Goal: Information Seeking & Learning: Learn about a topic

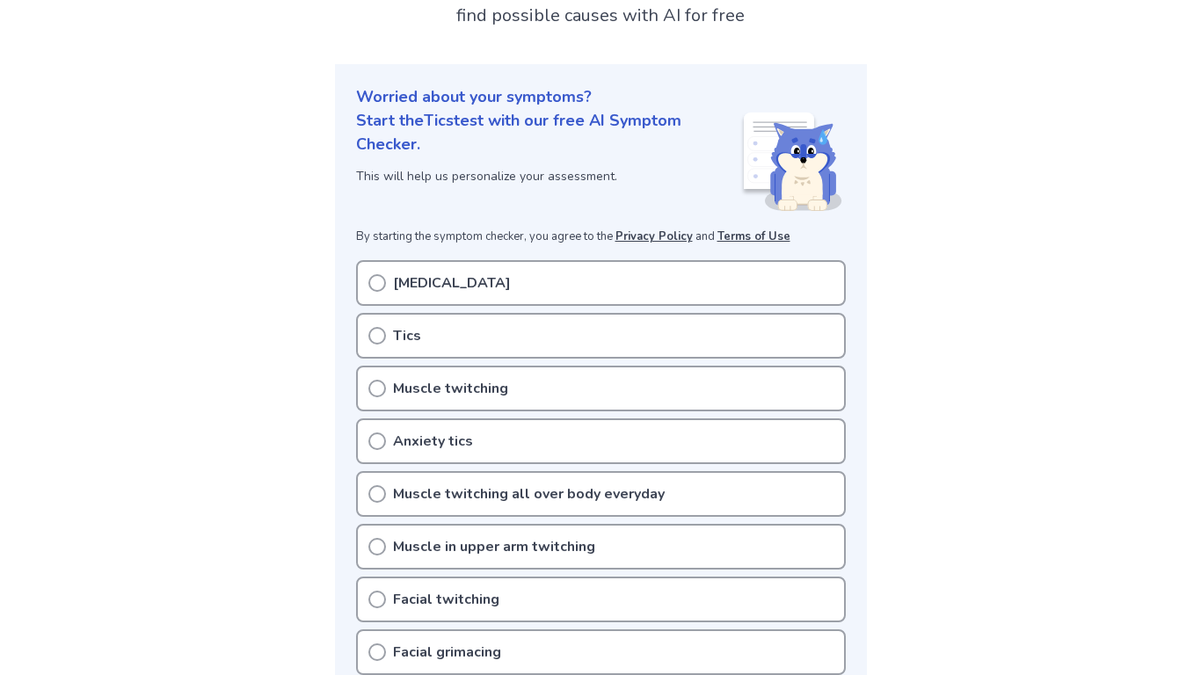
click at [409, 348] on div "Tics" at bounding box center [601, 336] width 490 height 46
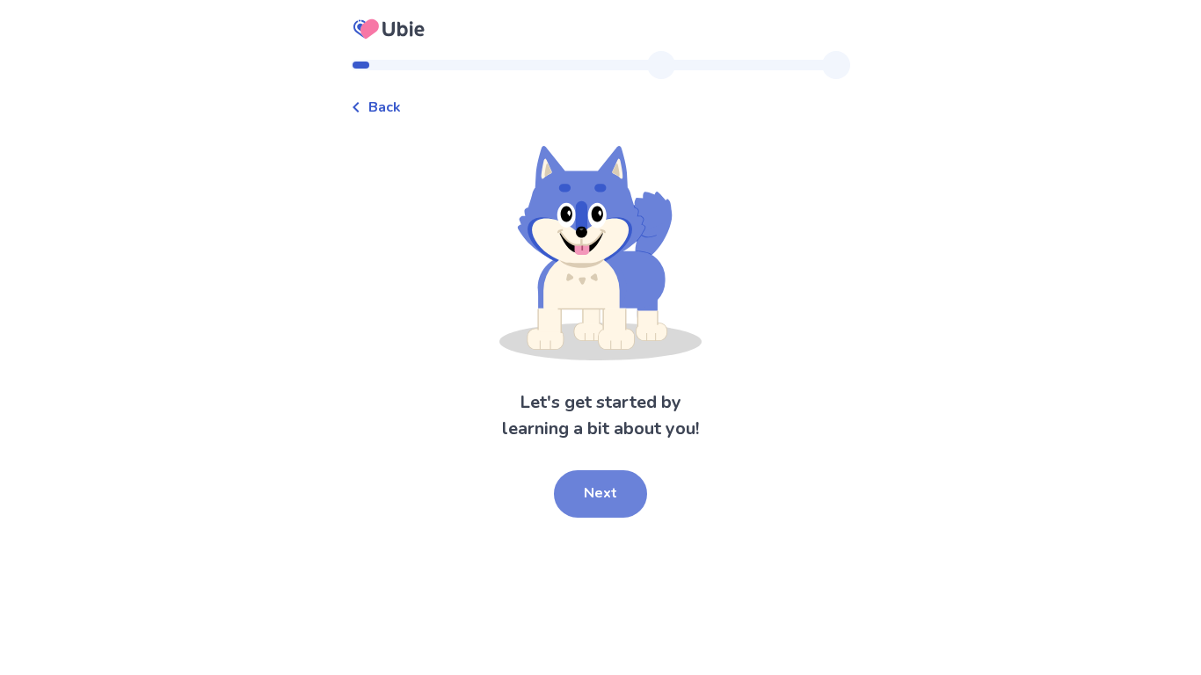
click at [626, 491] on button "Next" at bounding box center [600, 493] width 93 height 47
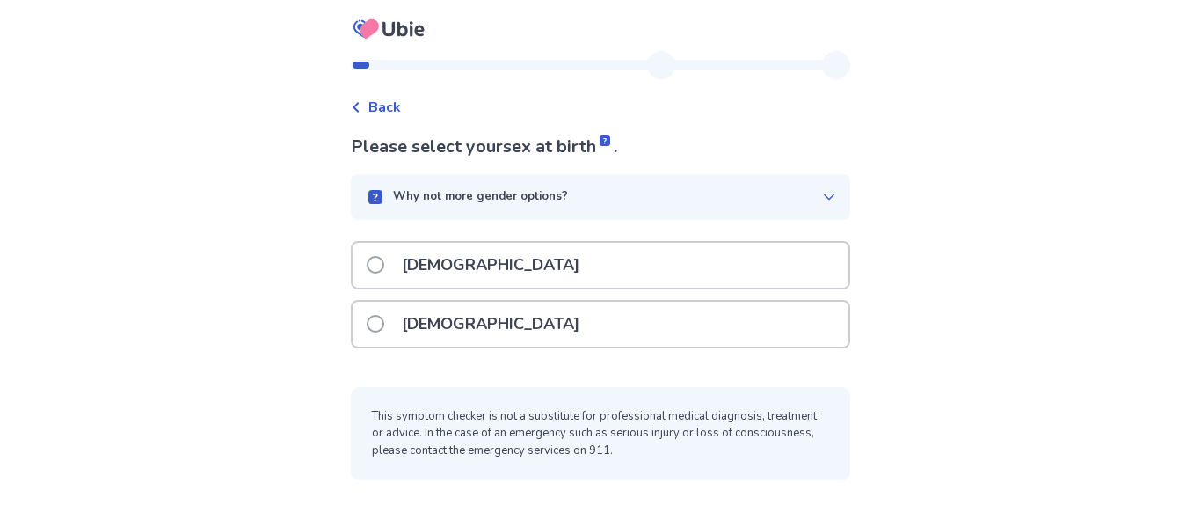
click at [400, 318] on label "[DEMOGRAPHIC_DATA]" at bounding box center [478, 324] width 223 height 45
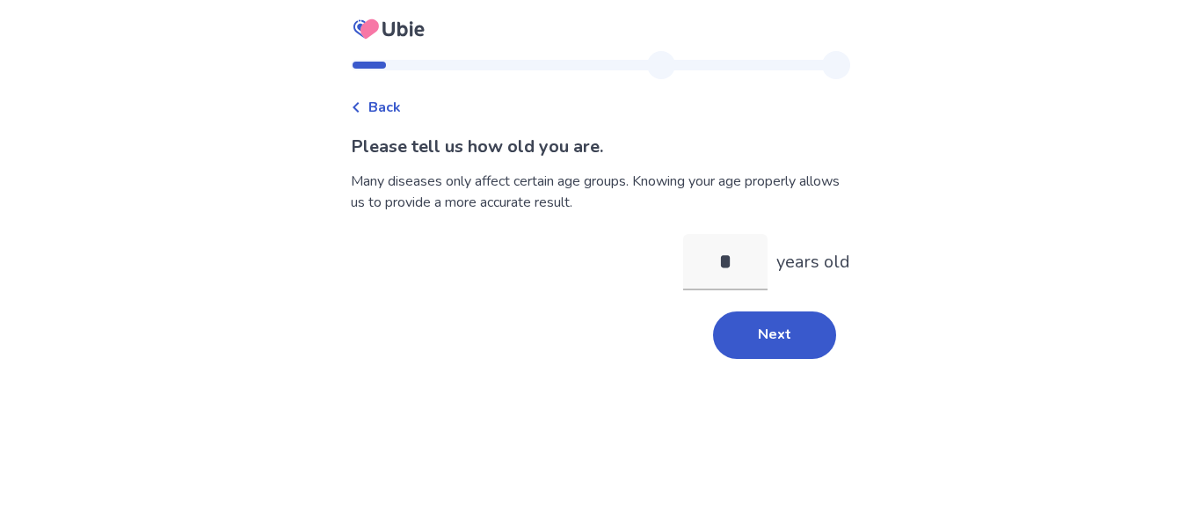
type input "**"
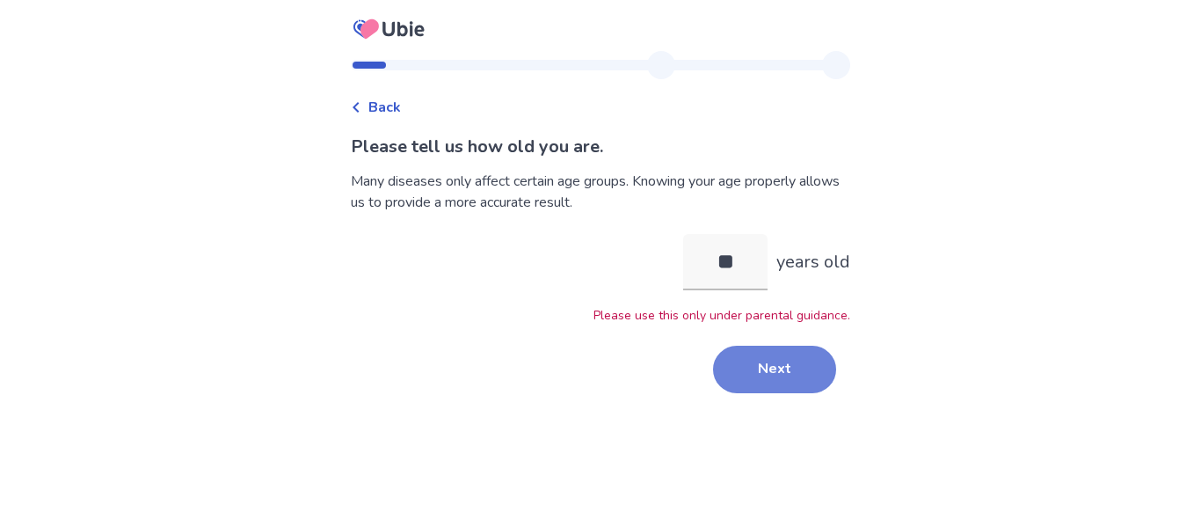
click at [750, 365] on button "Next" at bounding box center [774, 369] width 123 height 47
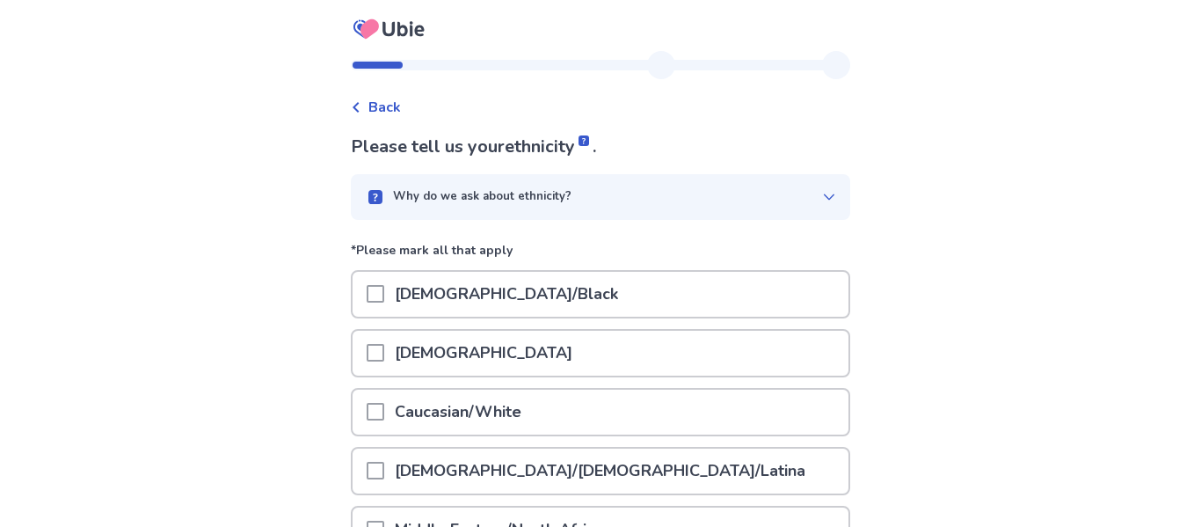
click at [384, 353] on span at bounding box center [376, 353] width 18 height 18
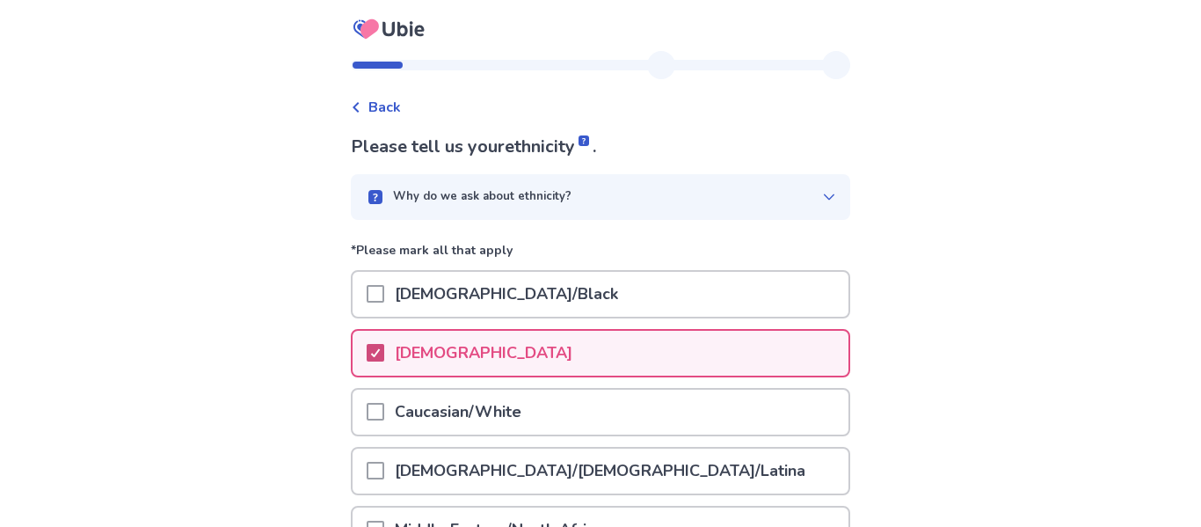
click at [380, 354] on polyline at bounding box center [376, 352] width 8 height 7
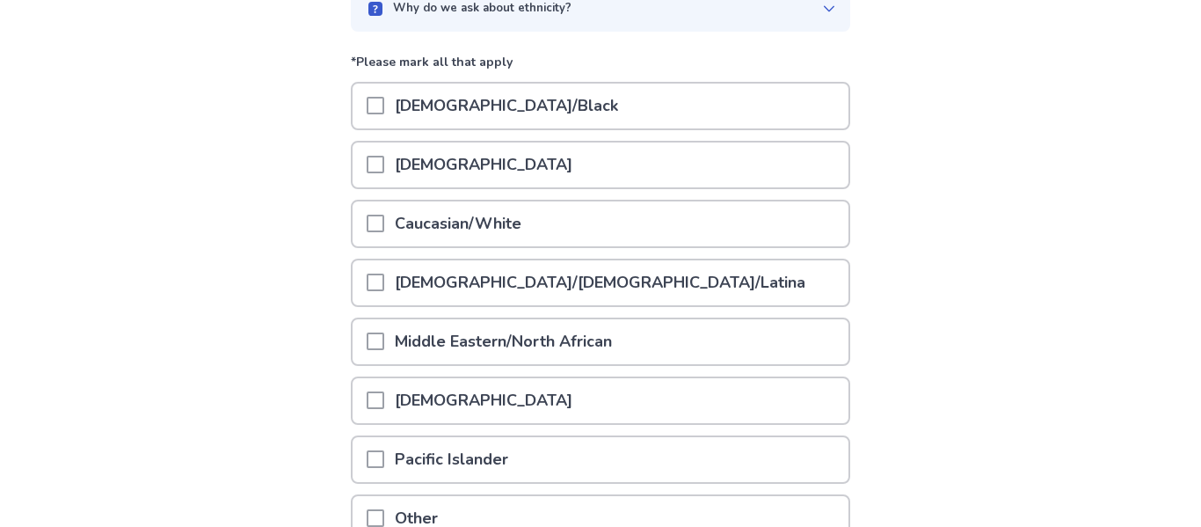
click at [418, 218] on p "Caucasian/White" at bounding box center [458, 223] width 148 height 45
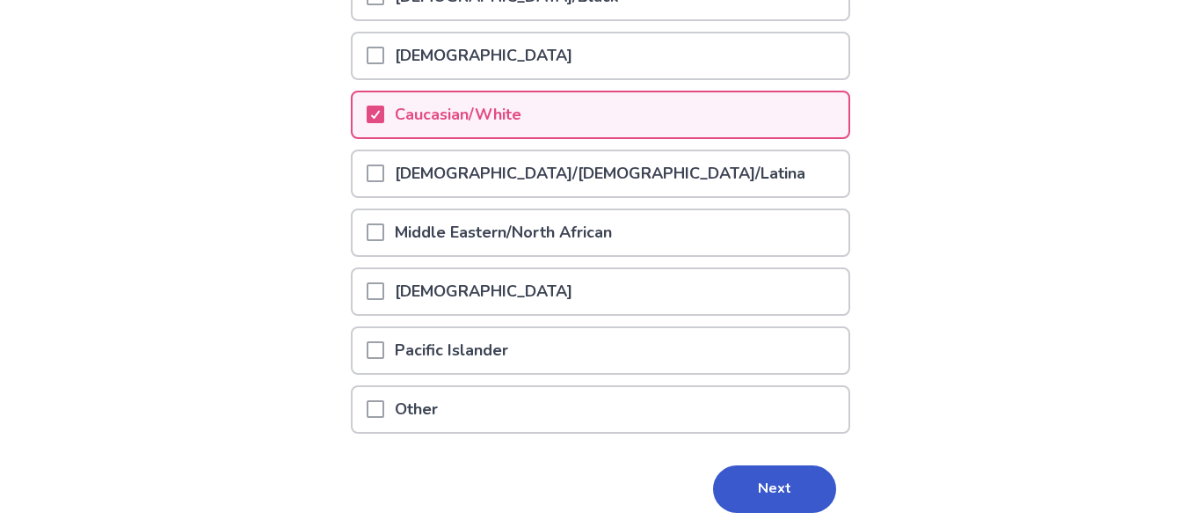
scroll to position [295, 0]
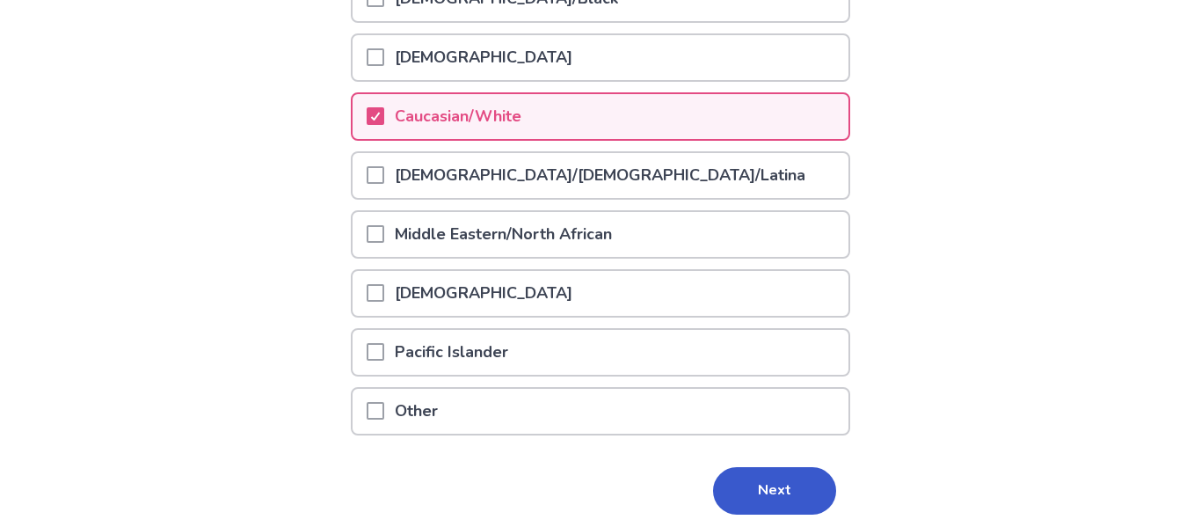
click at [384, 427] on div at bounding box center [376, 411] width 18 height 45
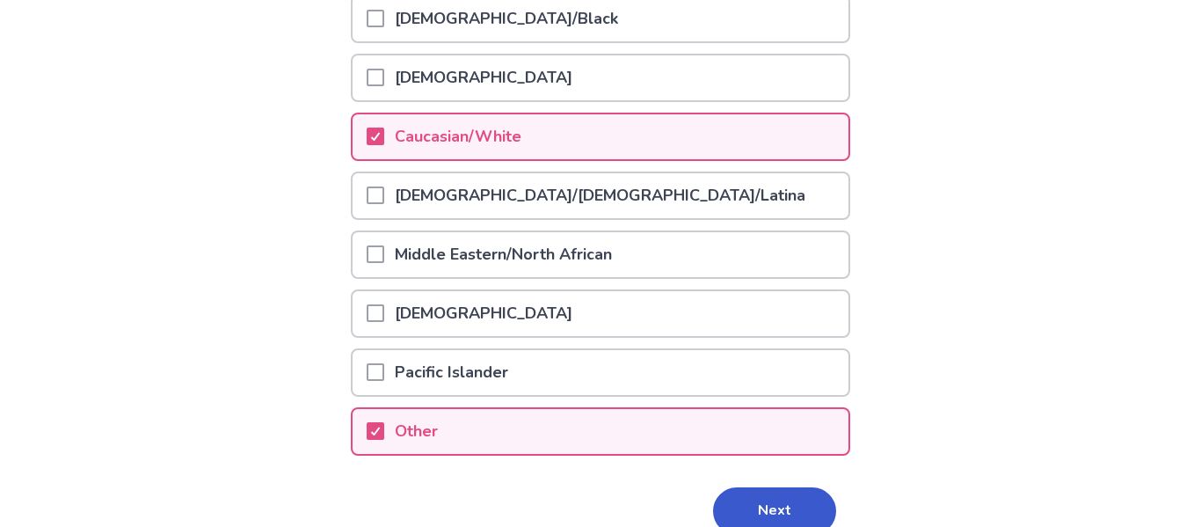
scroll to position [278, 0]
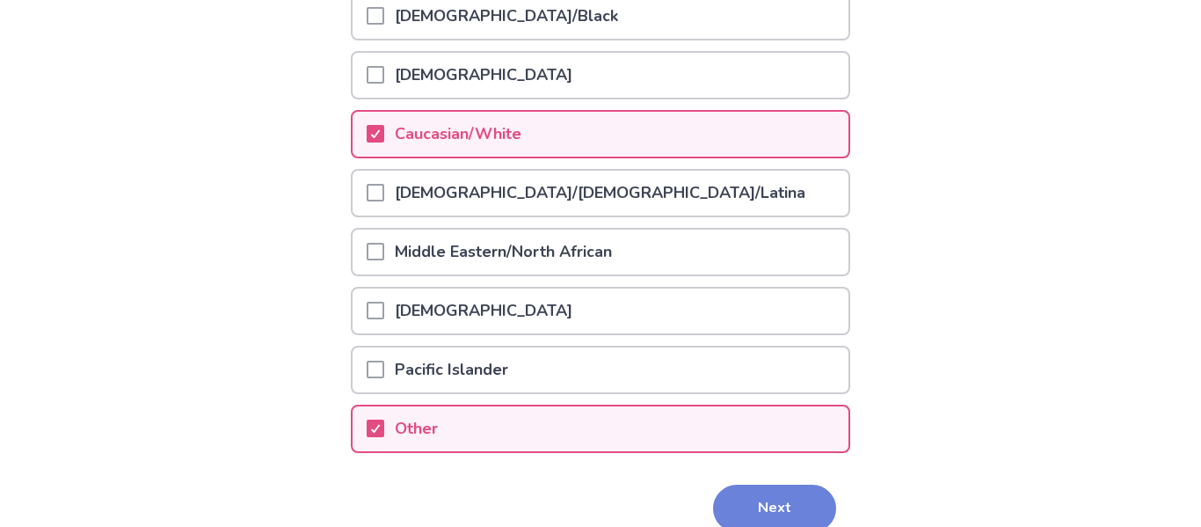
click at [776, 503] on button "Next" at bounding box center [774, 508] width 123 height 47
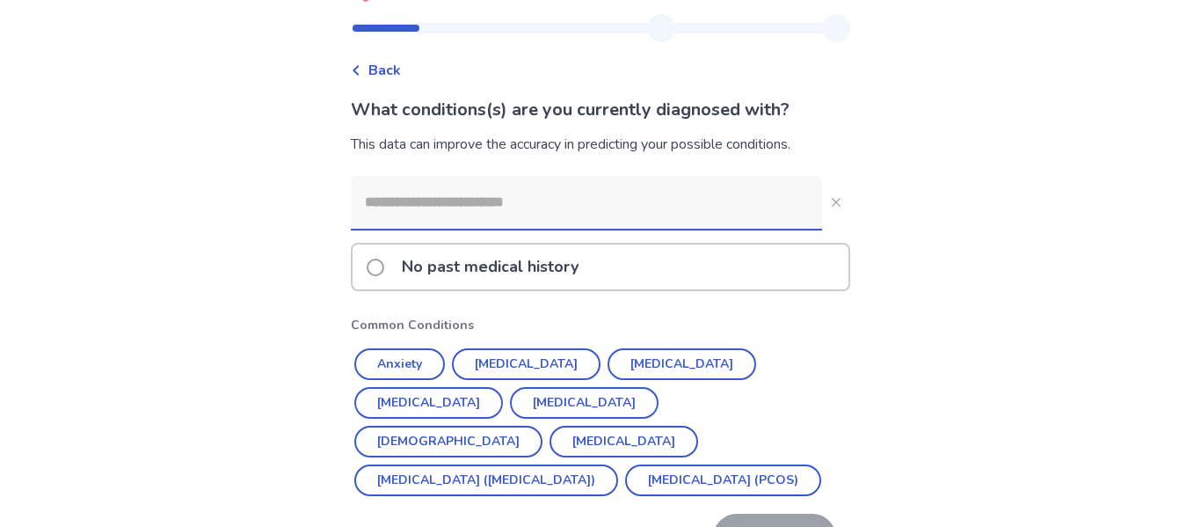
scroll to position [57, 0]
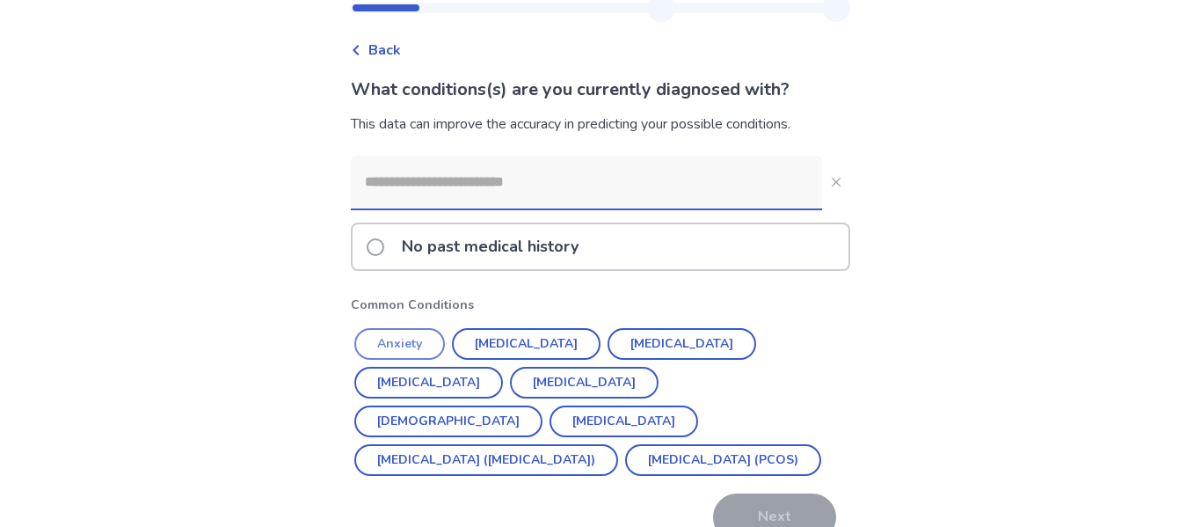
click at [402, 335] on button "Anxiety" at bounding box center [399, 344] width 91 height 32
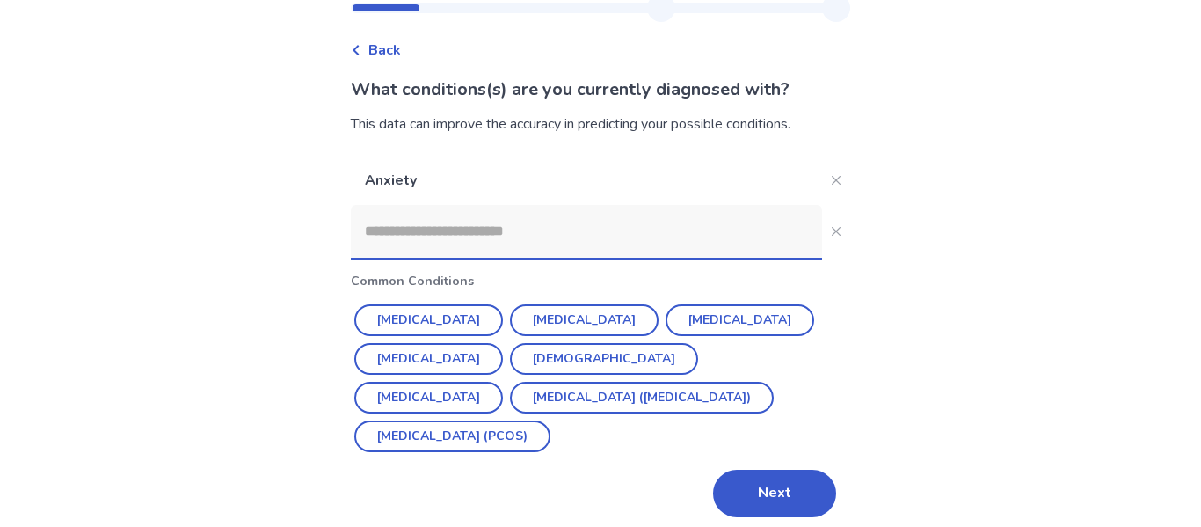
click at [614, 229] on input at bounding box center [586, 231] width 471 height 53
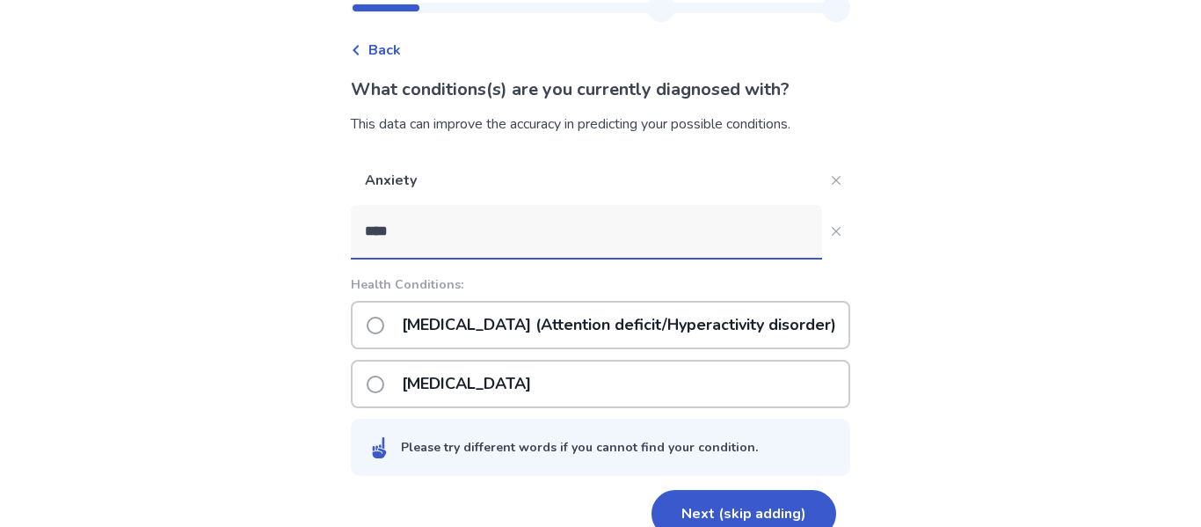
type input "****"
click at [398, 308] on label "[MEDICAL_DATA] (Attention deficit/Hyperactivity disorder)" at bounding box center [607, 324] width 480 height 45
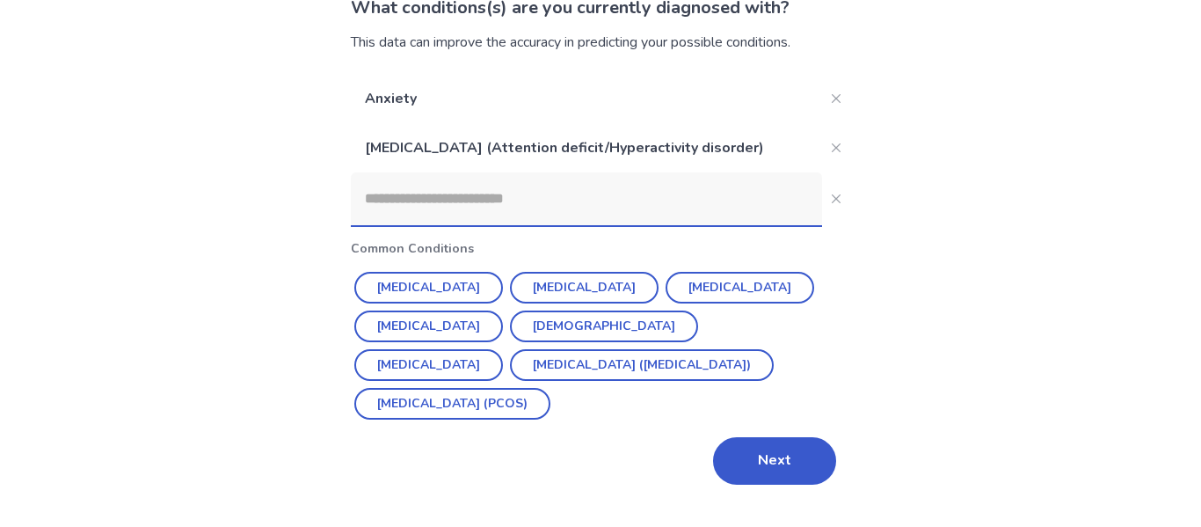
scroll to position [138, 0]
click at [792, 468] on button "Next" at bounding box center [774, 461] width 123 height 47
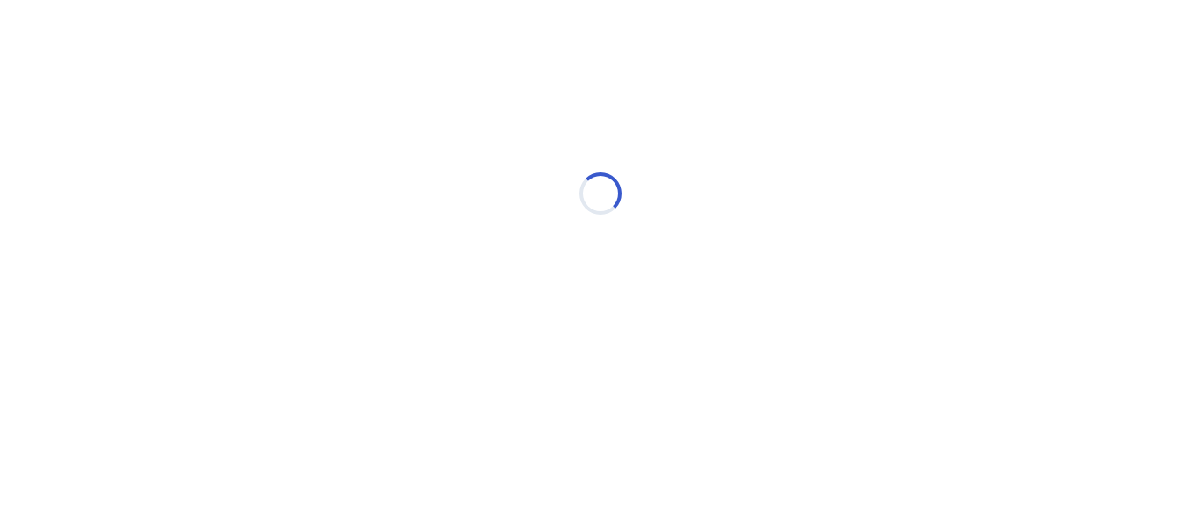
scroll to position [0, 0]
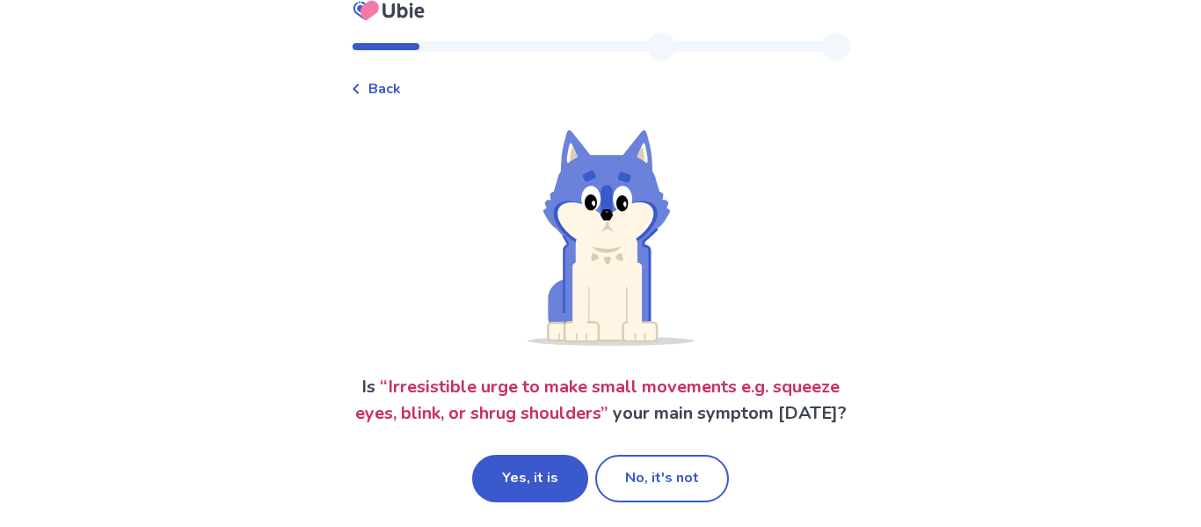
scroll to position [69, 0]
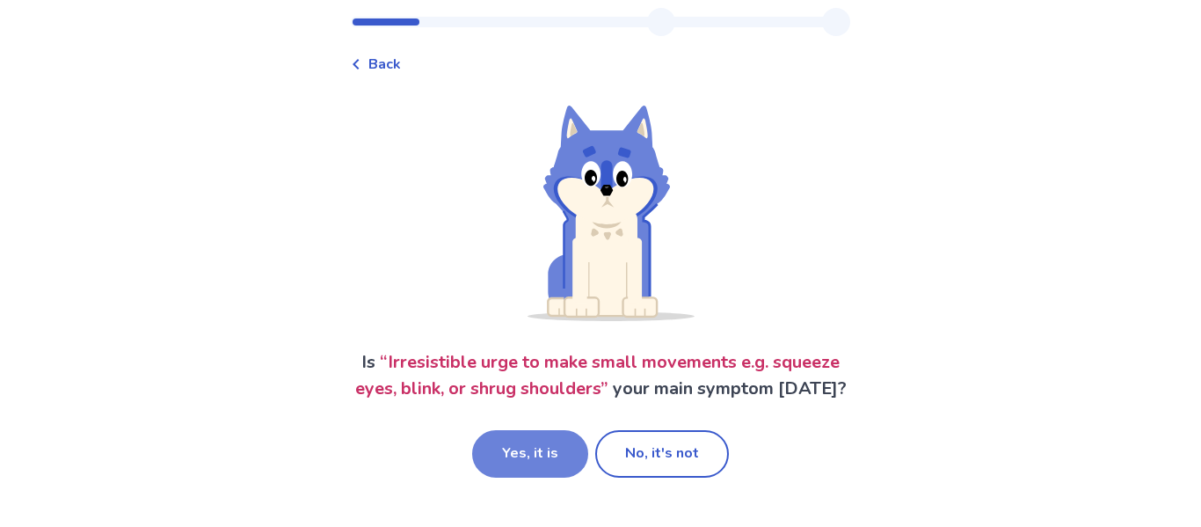
click at [511, 448] on button "Yes, it is" at bounding box center [530, 453] width 116 height 47
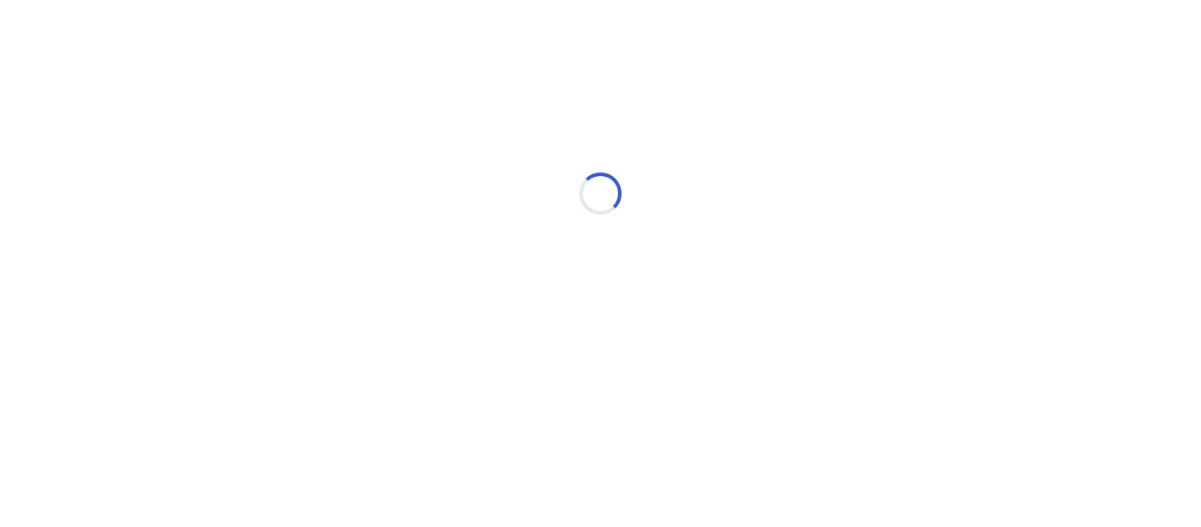
scroll to position [0, 0]
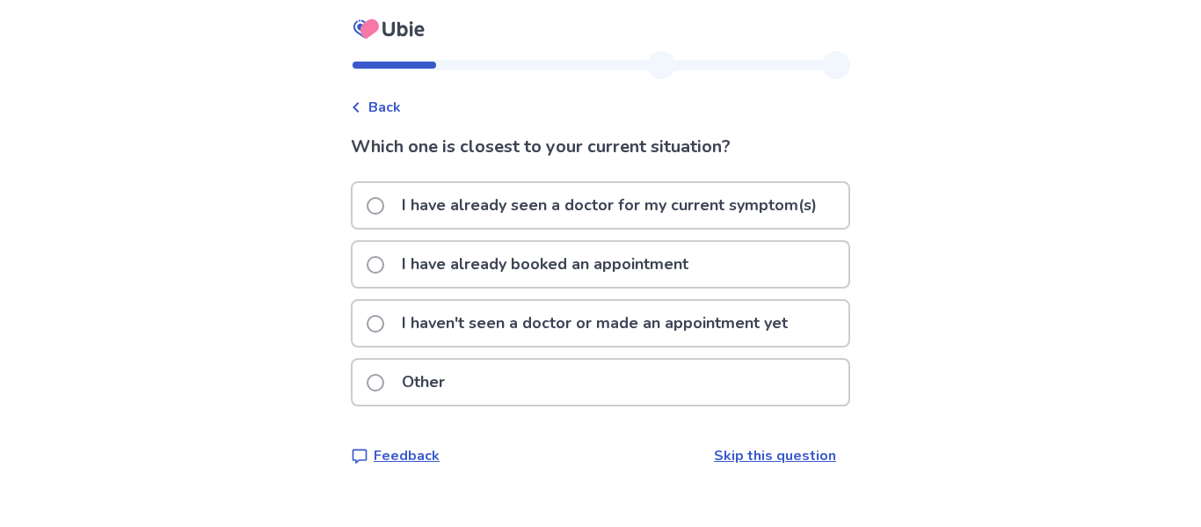
click at [384, 324] on span at bounding box center [376, 324] width 18 height 18
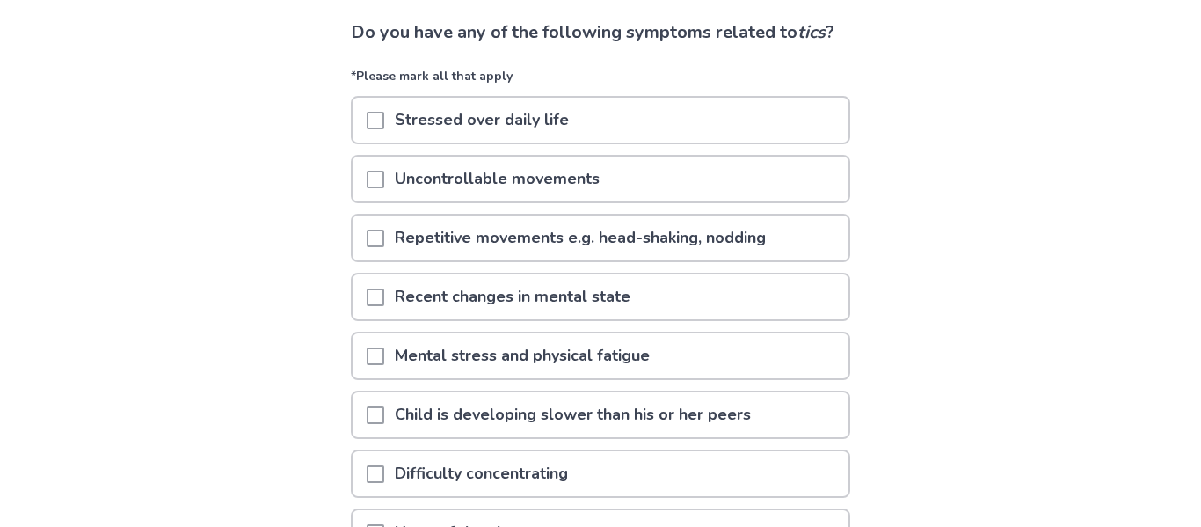
scroll to position [116, 0]
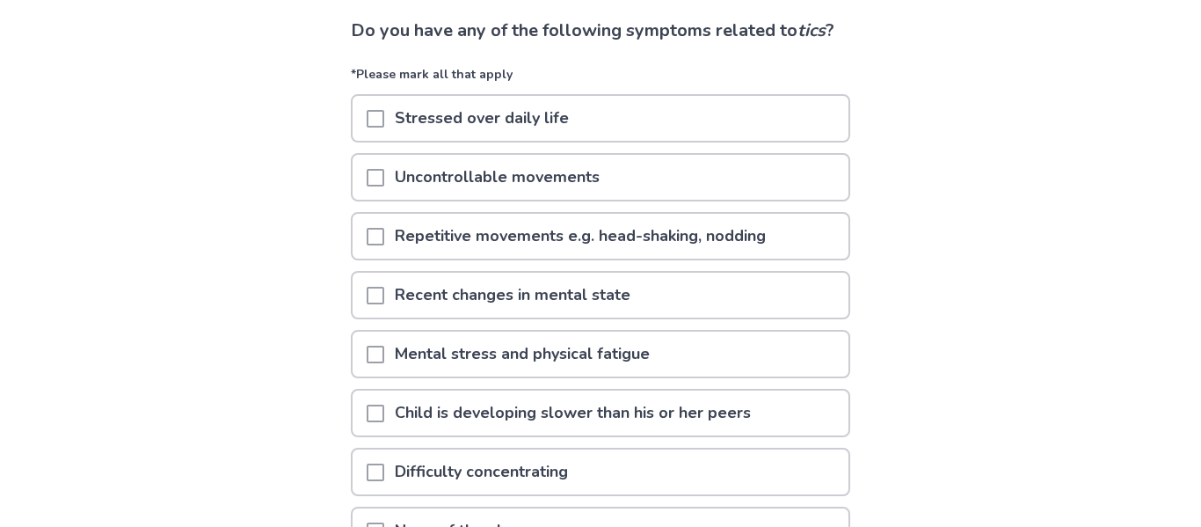
click at [384, 128] on span at bounding box center [376, 119] width 18 height 18
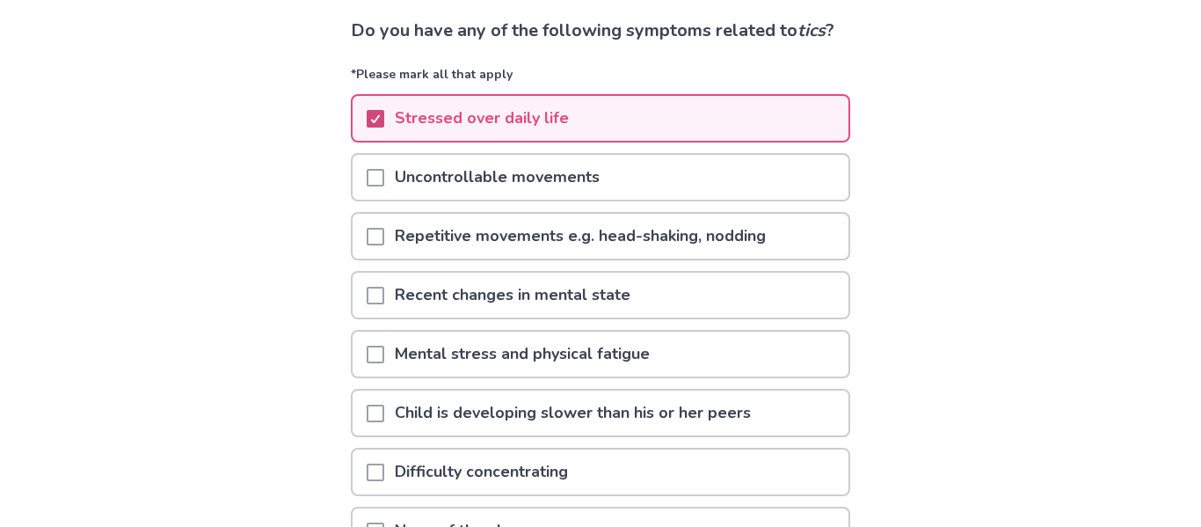
click at [378, 186] on span at bounding box center [376, 178] width 18 height 18
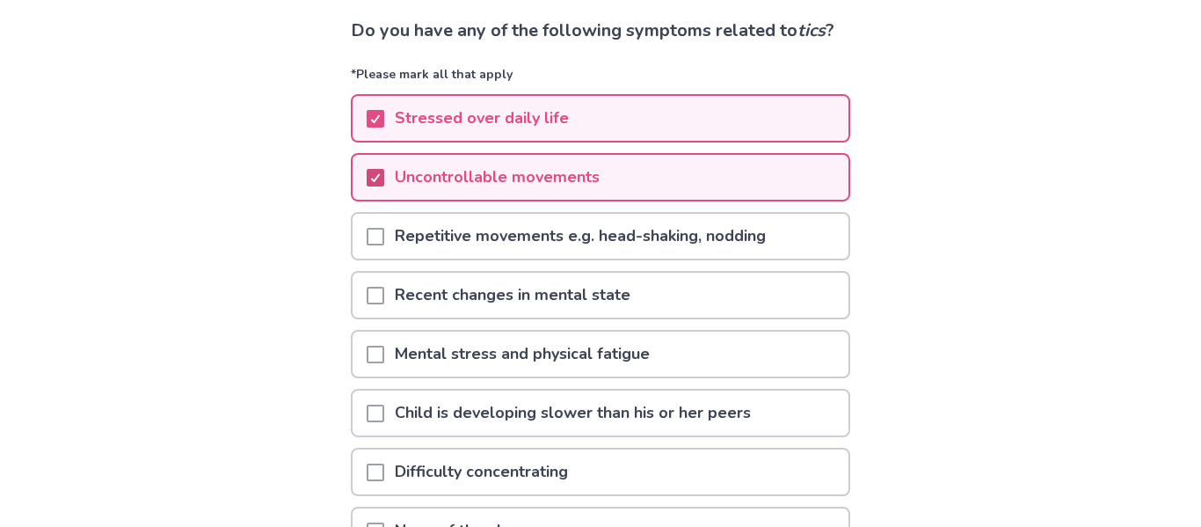
click at [380, 186] on span at bounding box center [376, 178] width 18 height 18
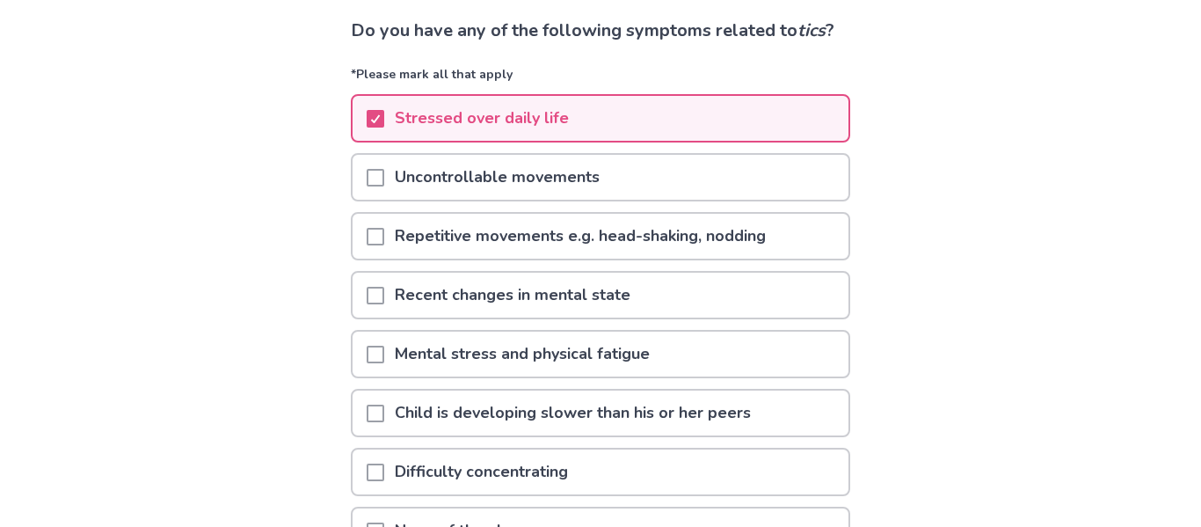
click at [383, 251] on div at bounding box center [376, 236] width 18 height 45
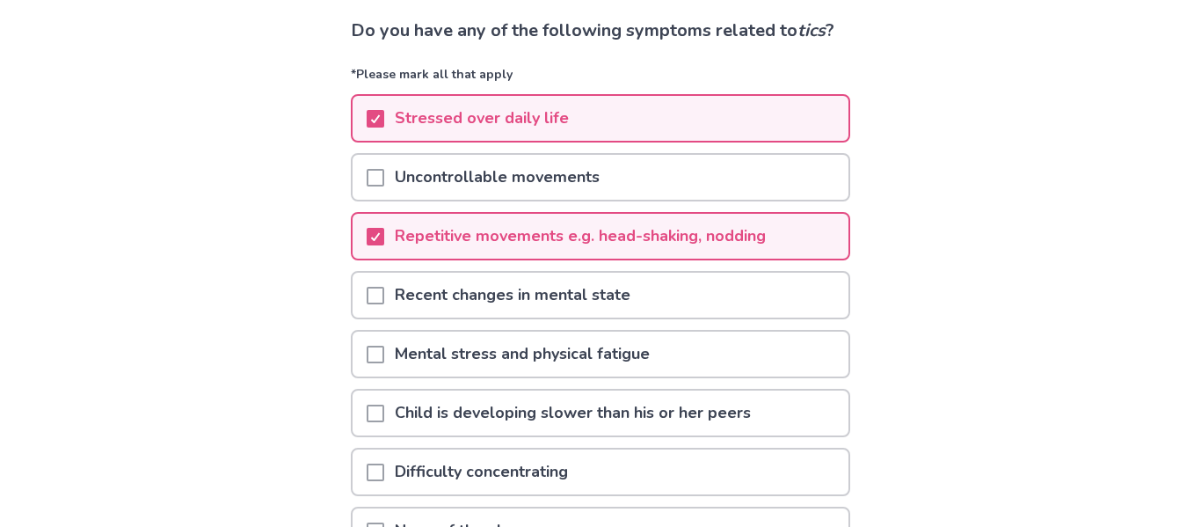
click at [384, 186] on span at bounding box center [376, 178] width 18 height 18
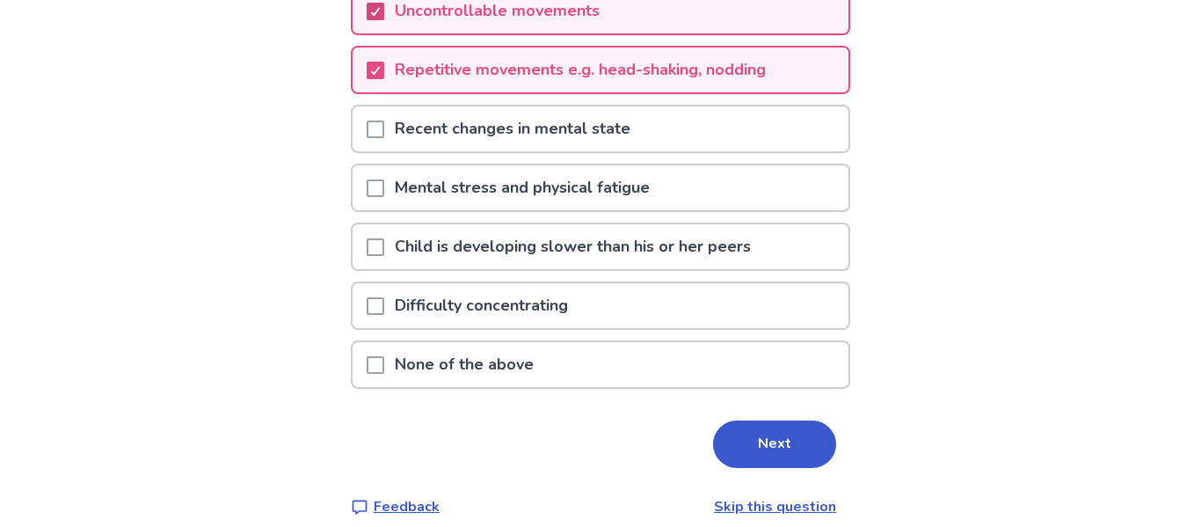
scroll to position [286, 0]
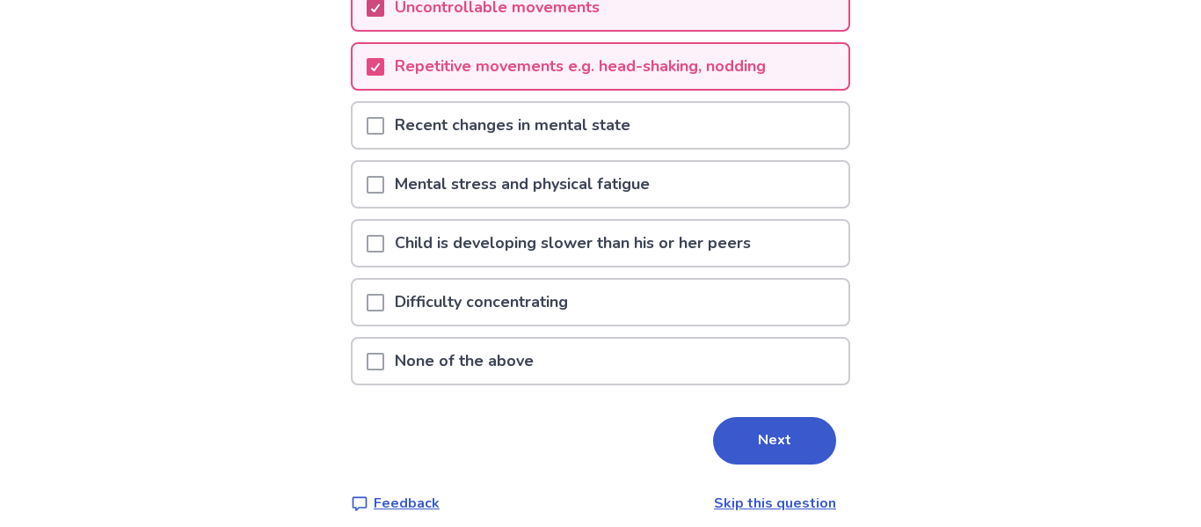
click at [384, 193] on span at bounding box center [376, 185] width 18 height 18
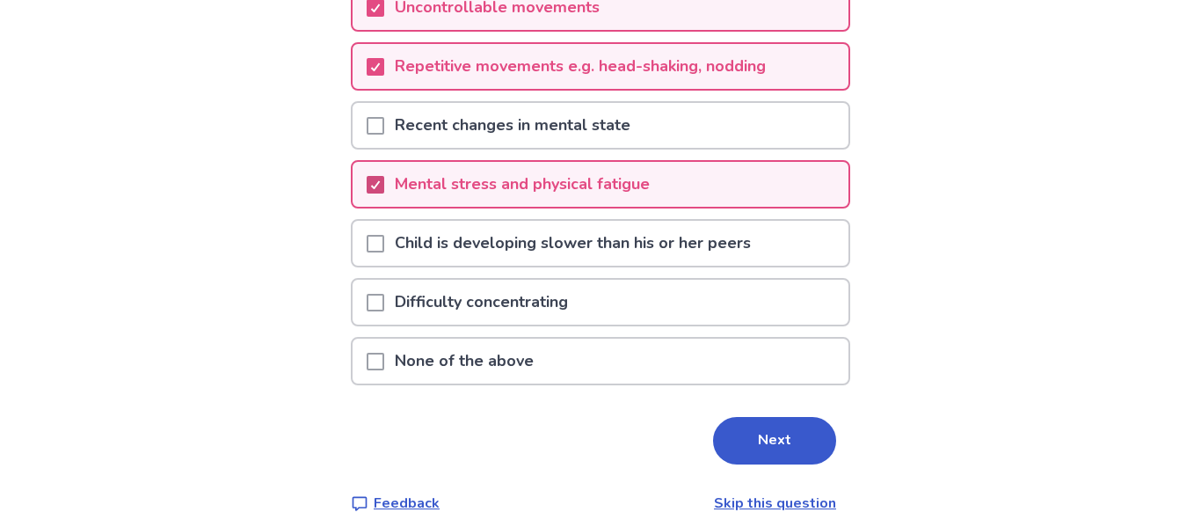
click at [383, 311] on span at bounding box center [376, 303] width 18 height 18
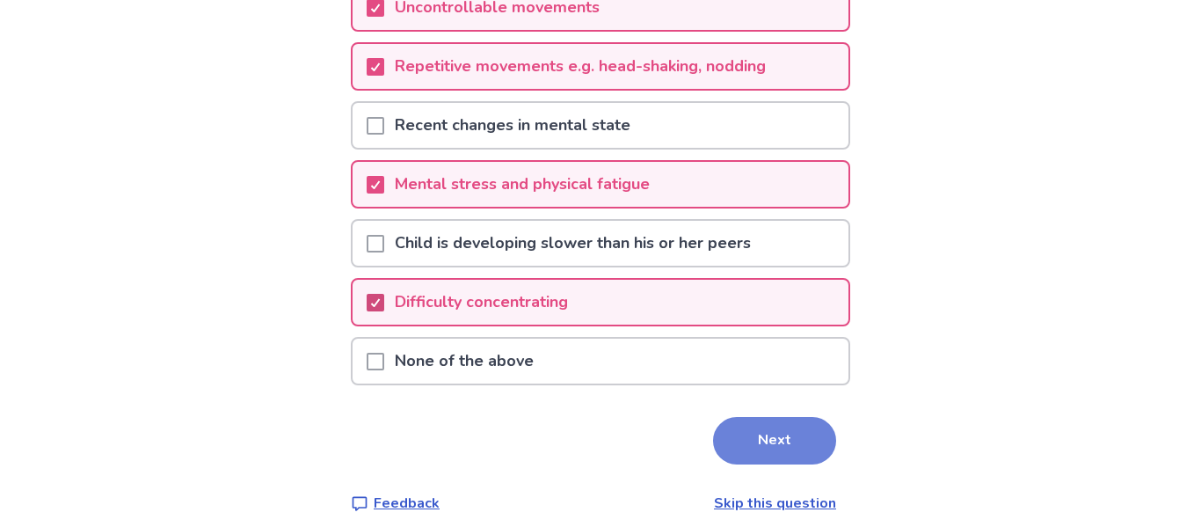
click at [769, 464] on button "Next" at bounding box center [774, 440] width 123 height 47
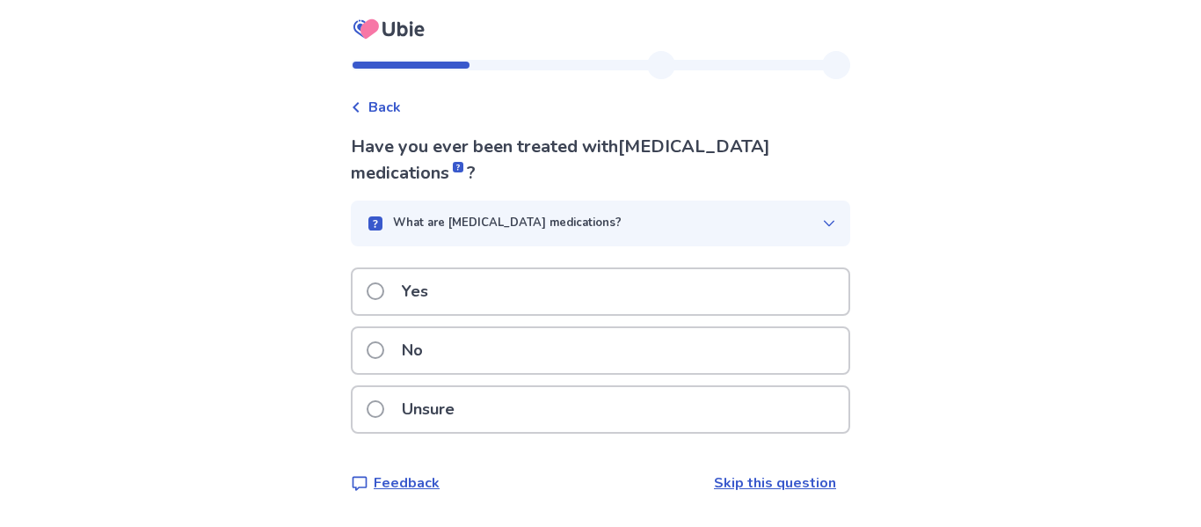
click at [399, 418] on label "Unsure" at bounding box center [416, 409] width 98 height 45
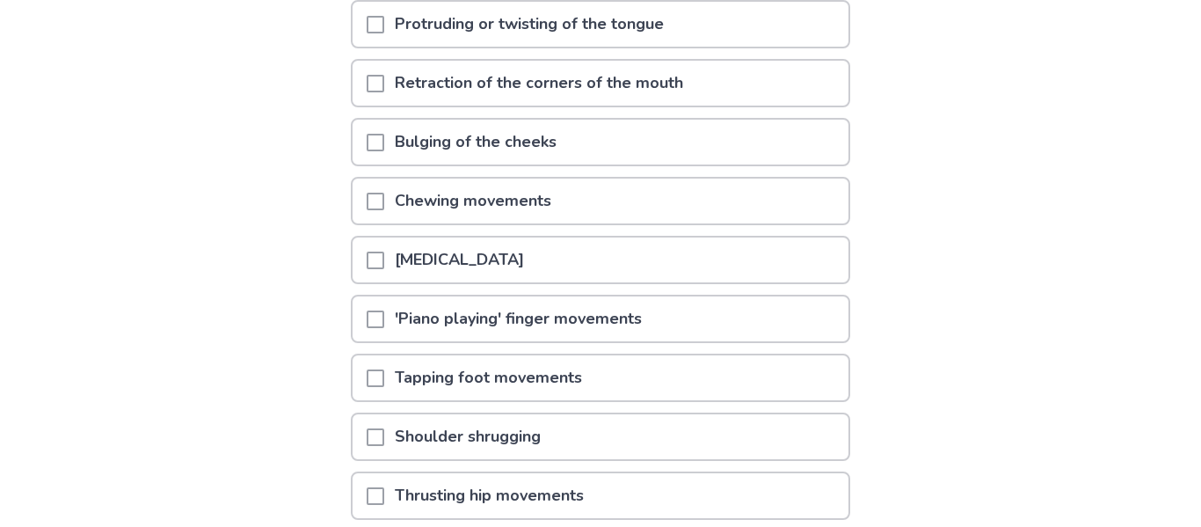
scroll to position [266, 0]
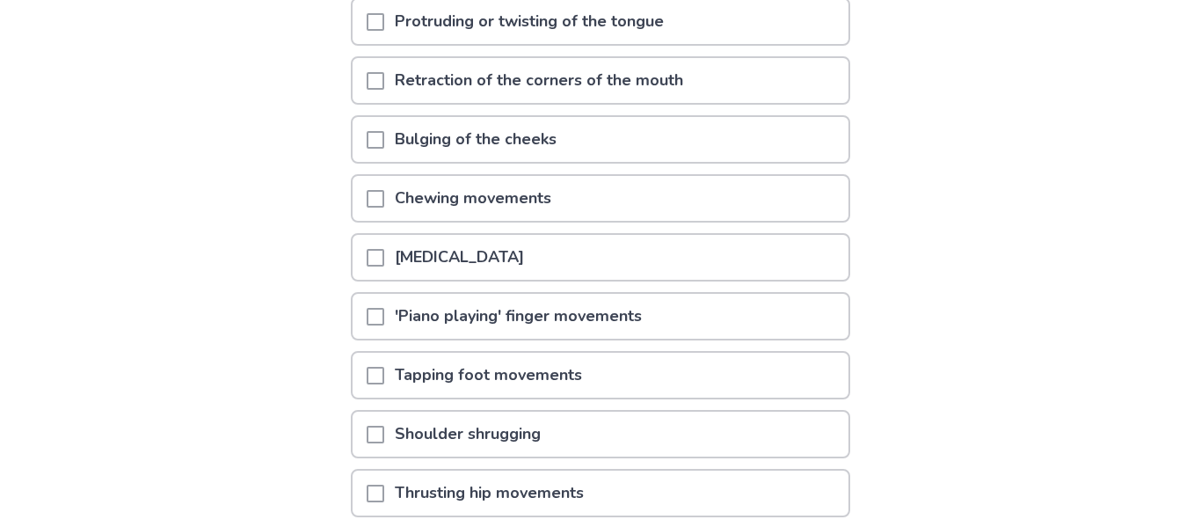
click at [553, 277] on div "[MEDICAL_DATA]" at bounding box center [601, 257] width 496 height 45
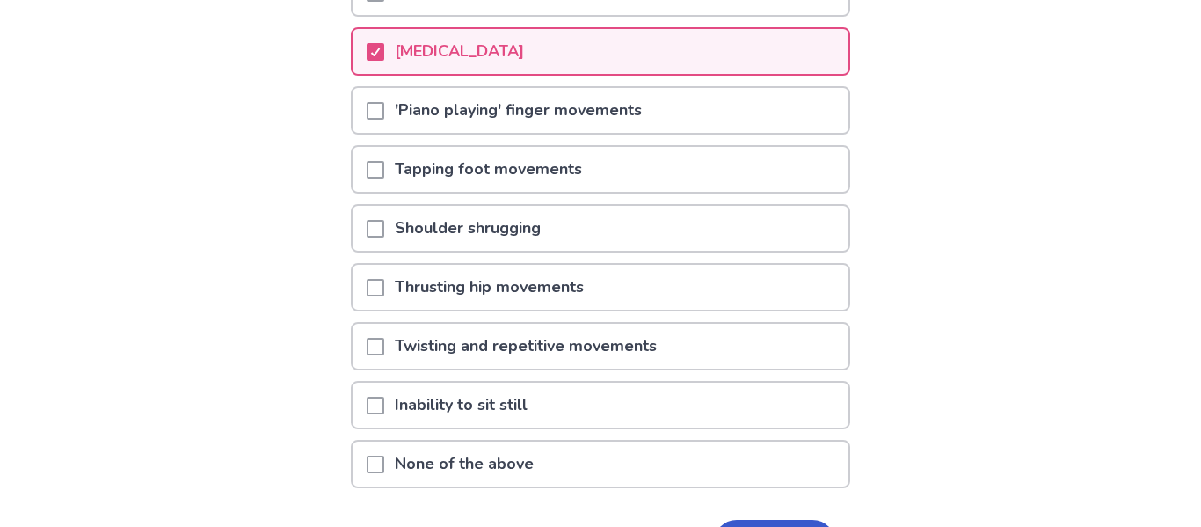
scroll to position [482, 0]
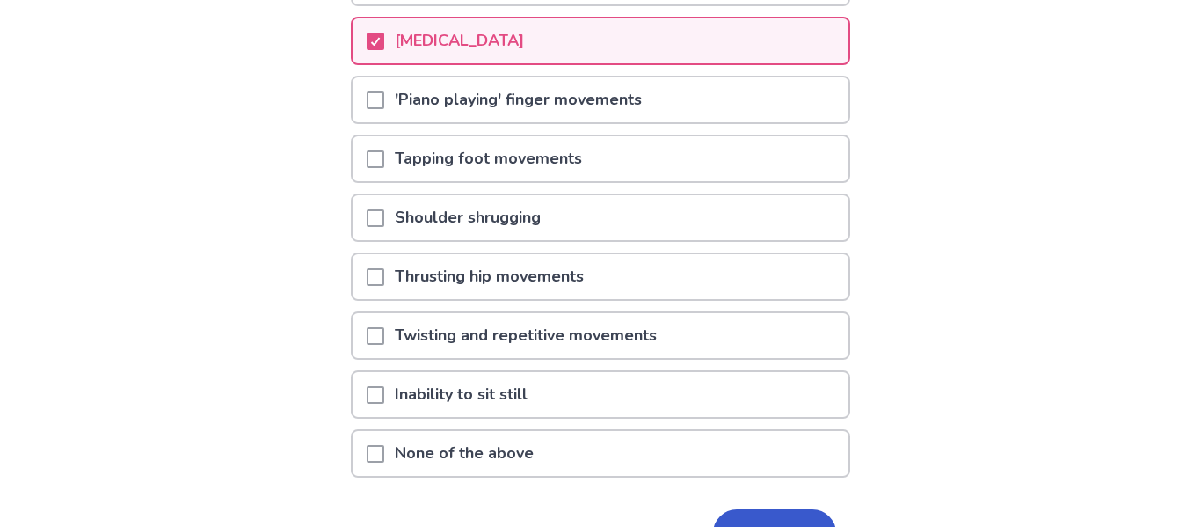
click at [722, 181] on div "Tapping foot movements" at bounding box center [601, 158] width 496 height 45
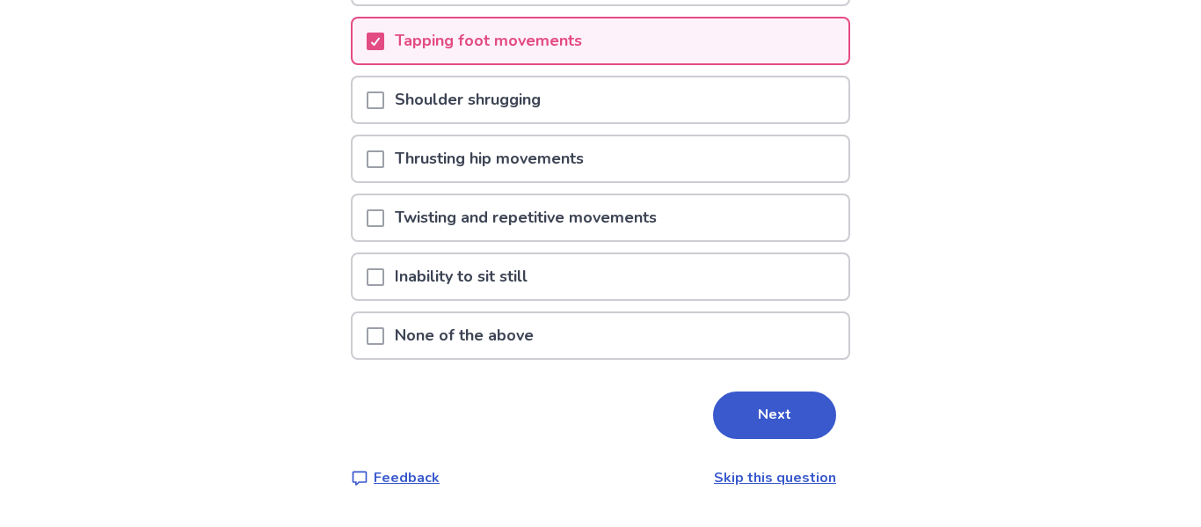
scroll to position [587, 0]
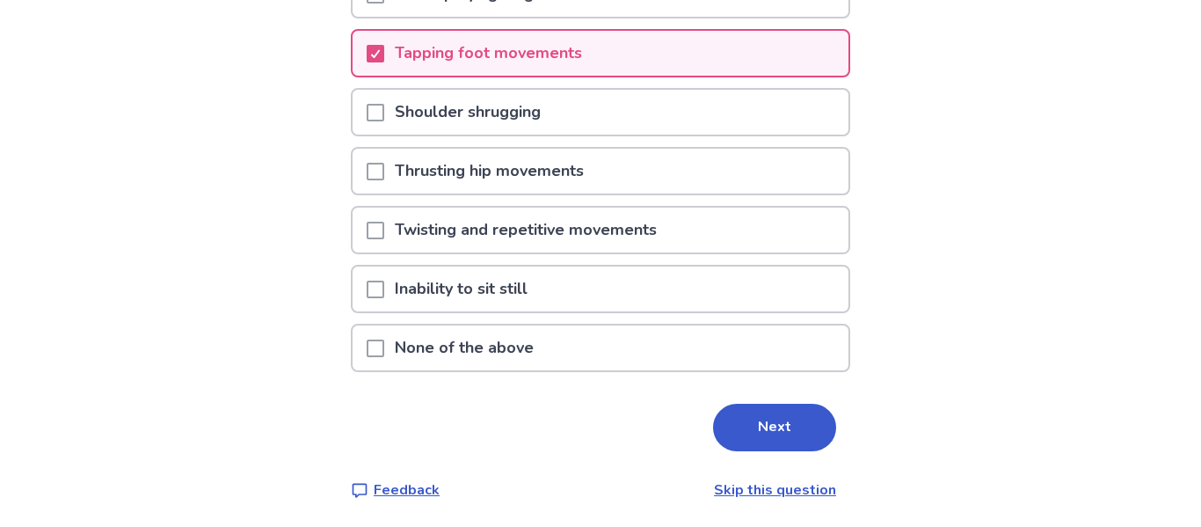
click at [722, 252] on div "Twisting and repetitive movements" at bounding box center [601, 230] width 496 height 45
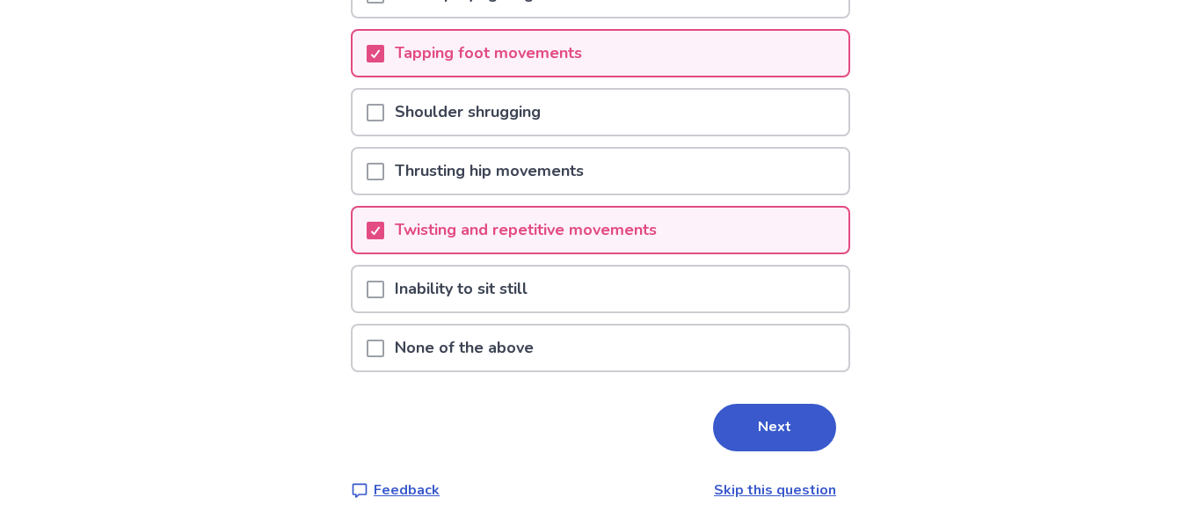
click at [652, 311] on div "Inability to sit still" at bounding box center [601, 288] width 496 height 45
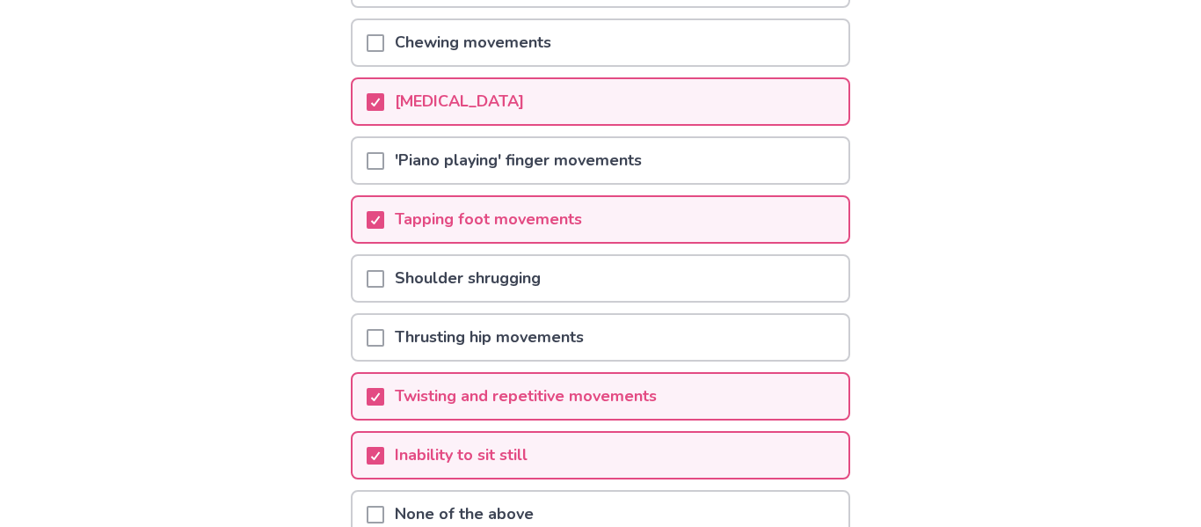
click at [623, 297] on div "Shoulder shrugging" at bounding box center [601, 278] width 496 height 45
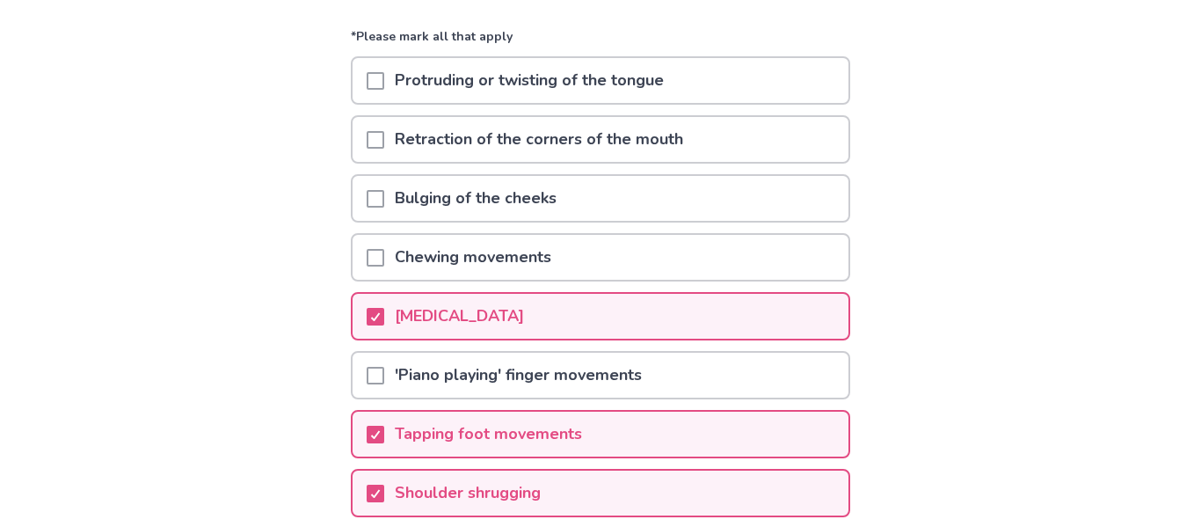
scroll to position [208, 0]
click at [706, 279] on div "Chewing movements" at bounding box center [601, 256] width 496 height 45
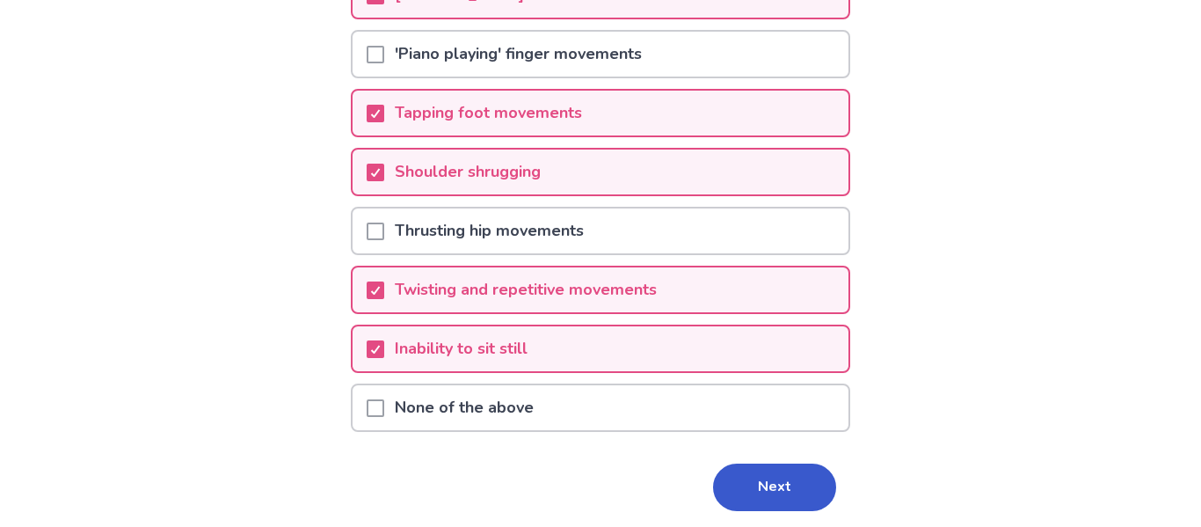
scroll to position [572, 0]
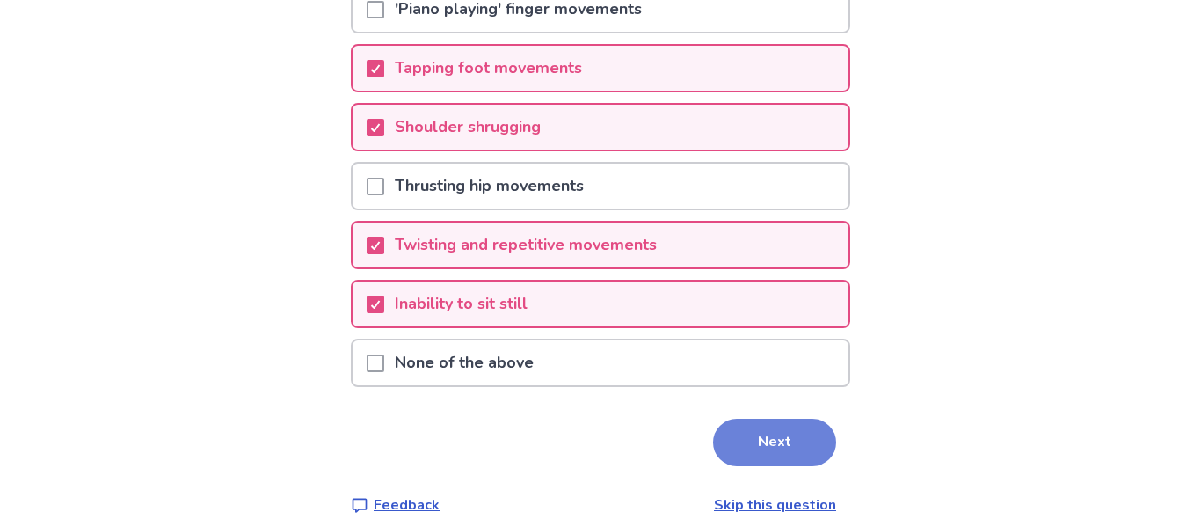
click at [805, 466] on button "Next" at bounding box center [774, 442] width 123 height 47
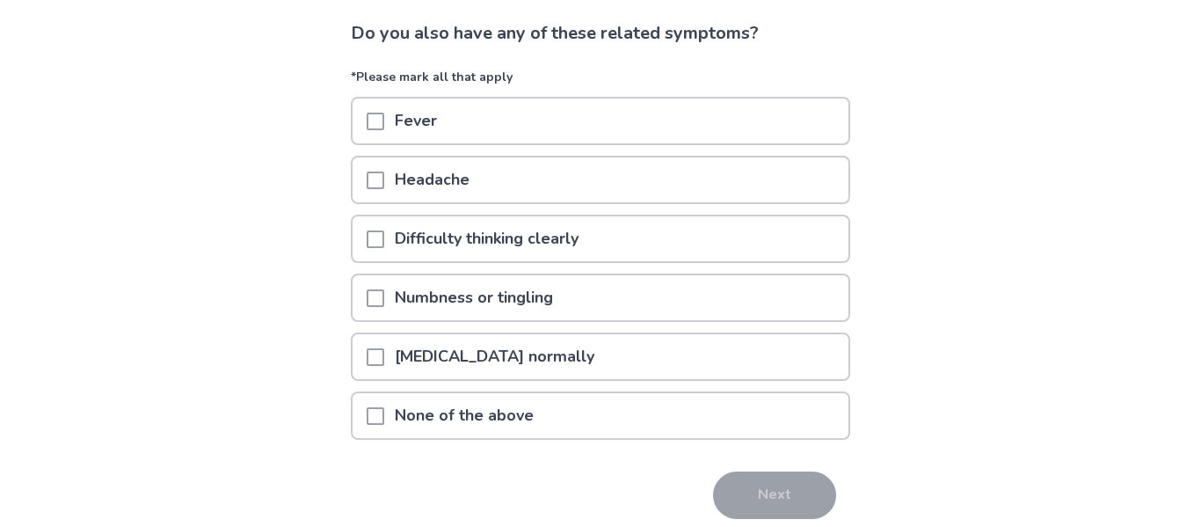
scroll to position [113, 0]
click at [728, 238] on div "Difficulty thinking clearly" at bounding box center [601, 239] width 496 height 45
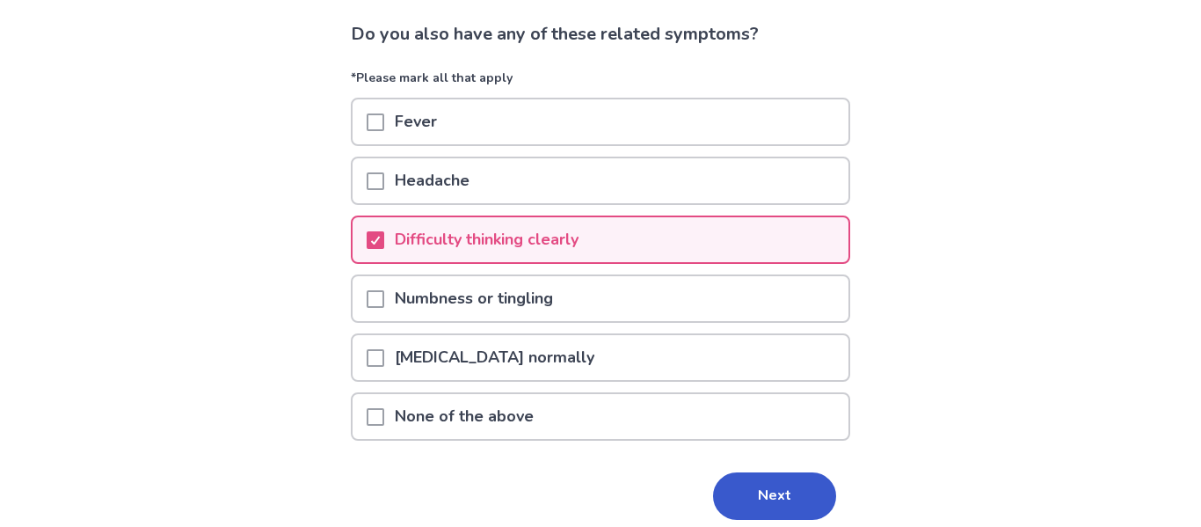
click at [716, 180] on div "Headache" at bounding box center [601, 180] width 496 height 45
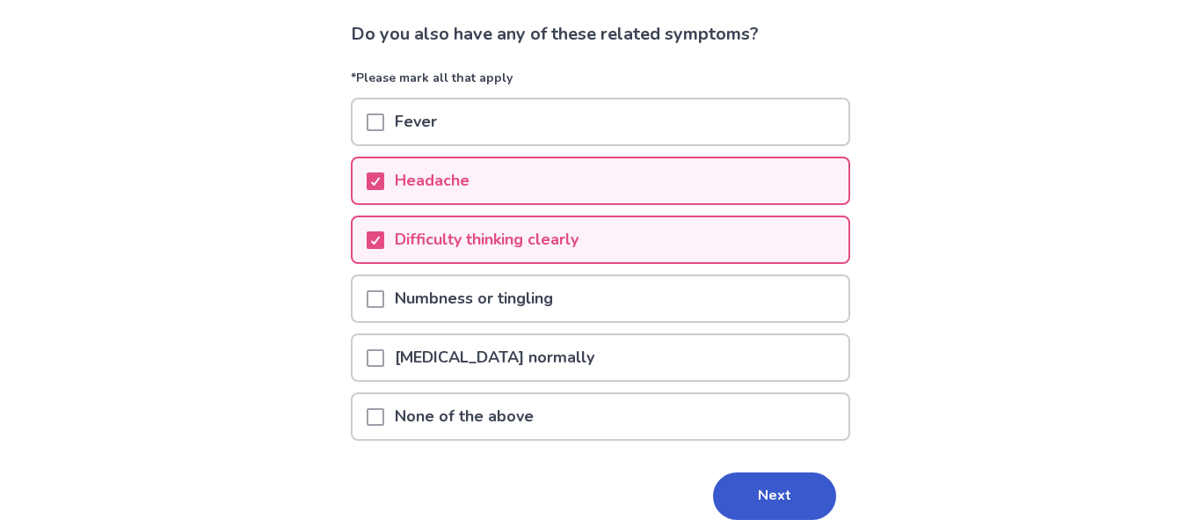
click at [702, 308] on div "Numbness or tingling" at bounding box center [601, 298] width 496 height 45
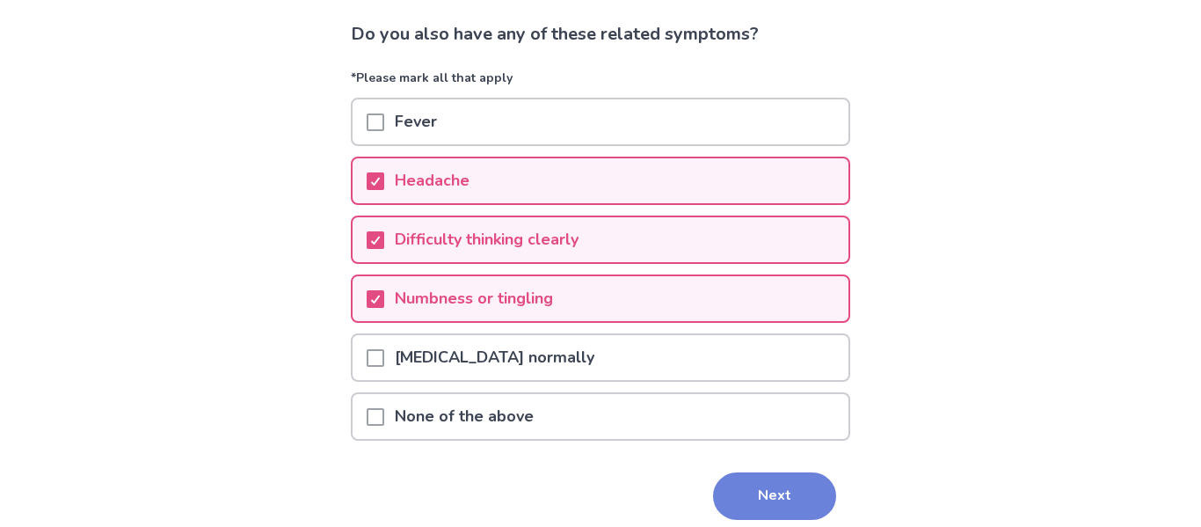
click at [790, 487] on button "Next" at bounding box center [774, 495] width 123 height 47
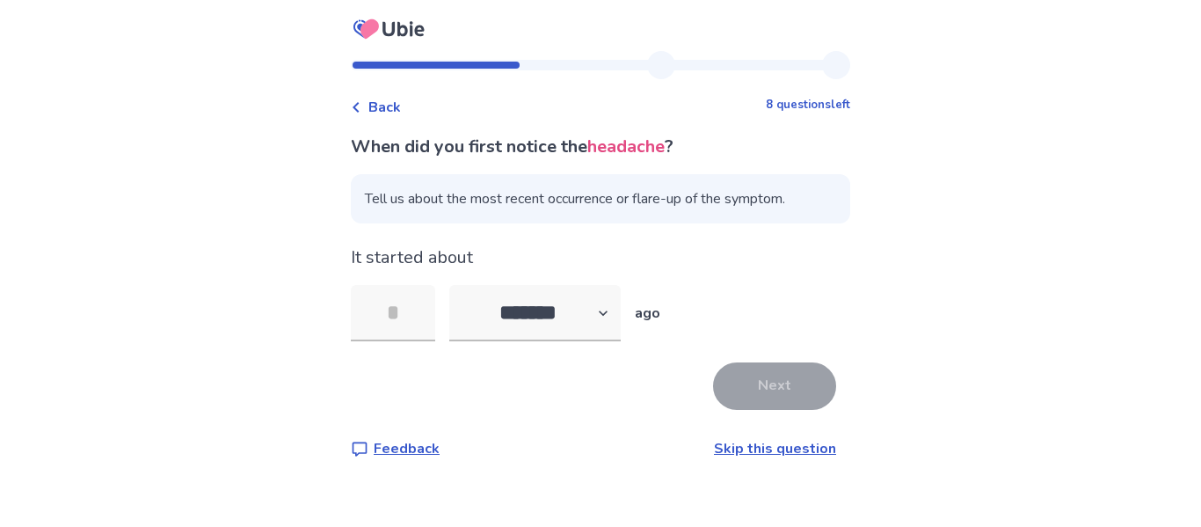
click at [660, 297] on div "******* ****** ******* ******** ******* ago" at bounding box center [554, 313] width 211 height 56
click at [514, 299] on select "******* ****** ******* ******** *******" at bounding box center [534, 313] width 171 height 56
click at [460, 285] on select "******* ****** ******* ******** *******" at bounding box center [534, 313] width 171 height 56
click at [610, 314] on select "******* ****** ******* ******** *******" at bounding box center [534, 313] width 171 height 56
select select "*"
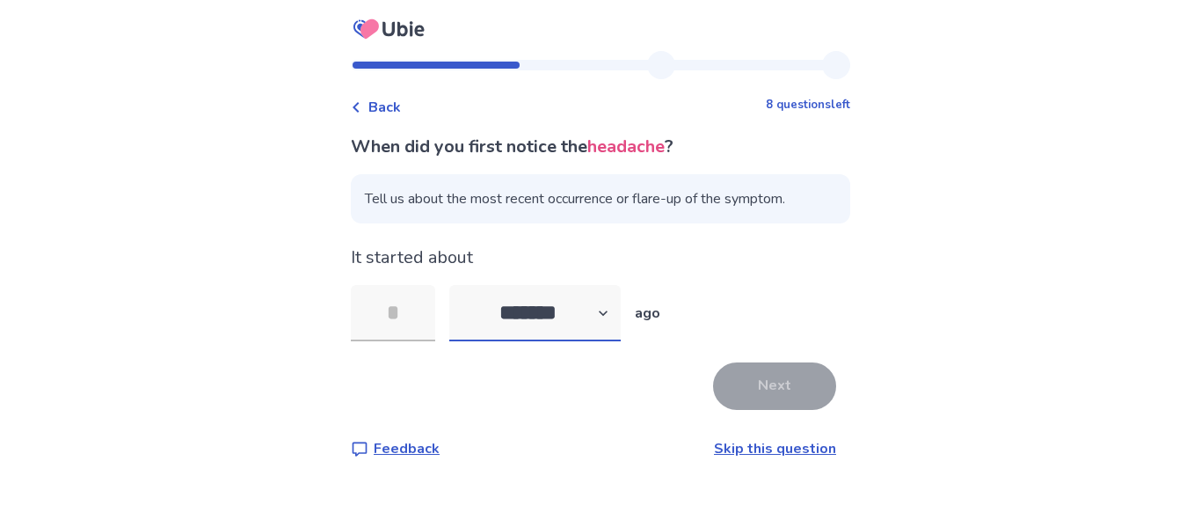
click at [460, 285] on select "******* ****** ******* ******** *******" at bounding box center [534, 313] width 171 height 56
click at [402, 302] on input "tel" at bounding box center [393, 313] width 84 height 56
type input "*"
click at [751, 387] on button "Next" at bounding box center [774, 385] width 123 height 47
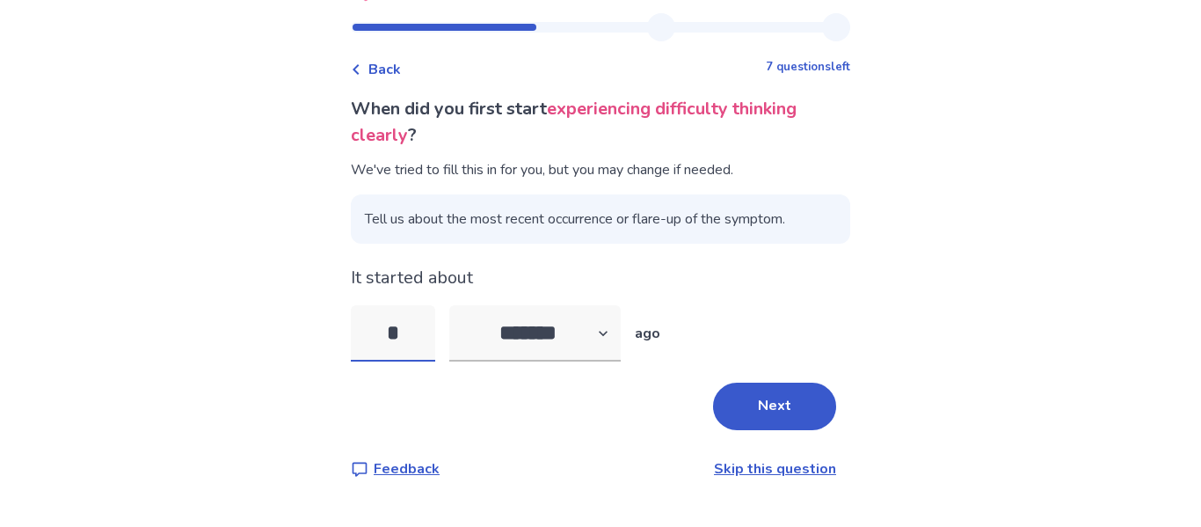
scroll to position [40, 0]
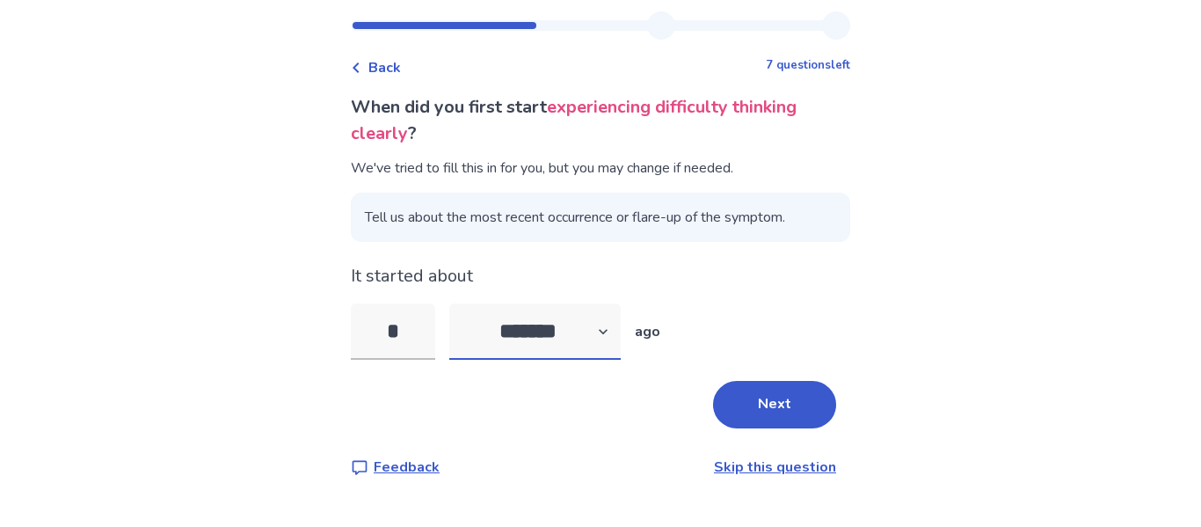
click at [585, 323] on select "******* ****** ******* ******** *******" at bounding box center [534, 331] width 171 height 56
click at [460, 303] on select "******* ****** ******* ******** *******" at bounding box center [534, 331] width 171 height 56
click at [539, 335] on select "******* ****** ******* ******** *******" at bounding box center [534, 331] width 171 height 56
select select "*"
click at [460, 303] on select "******* ****** ******* ******** *******" at bounding box center [534, 331] width 171 height 56
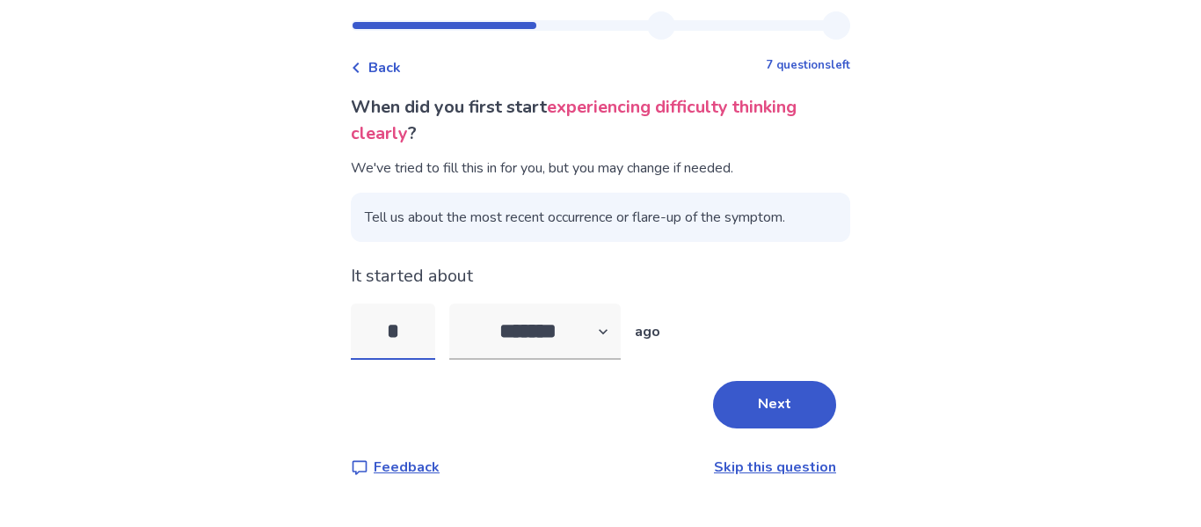
click at [415, 340] on input "*" at bounding box center [393, 331] width 84 height 56
type input "*"
click at [796, 399] on button "Next" at bounding box center [774, 404] width 123 height 47
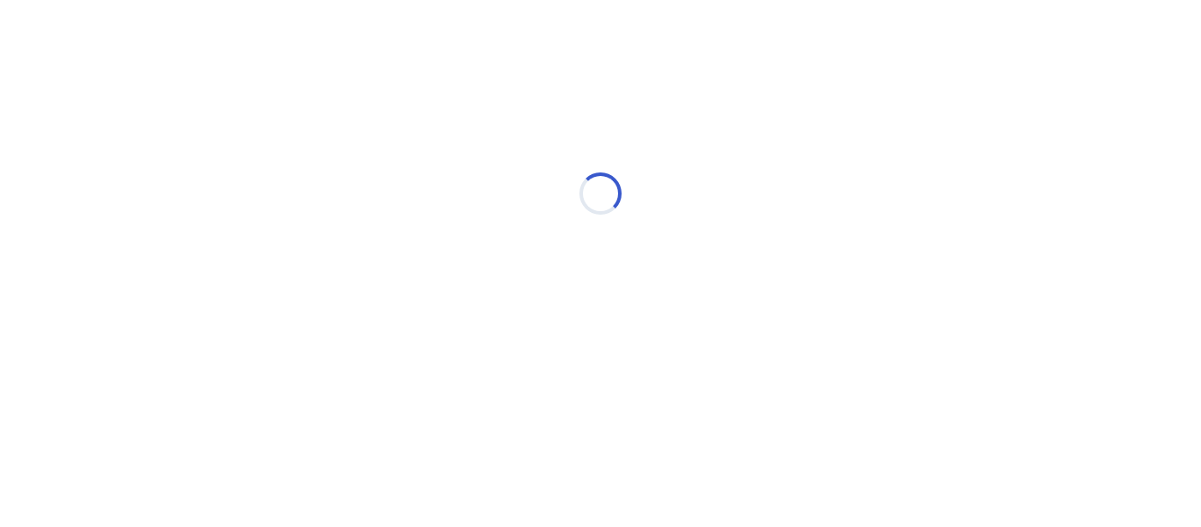
select select "*"
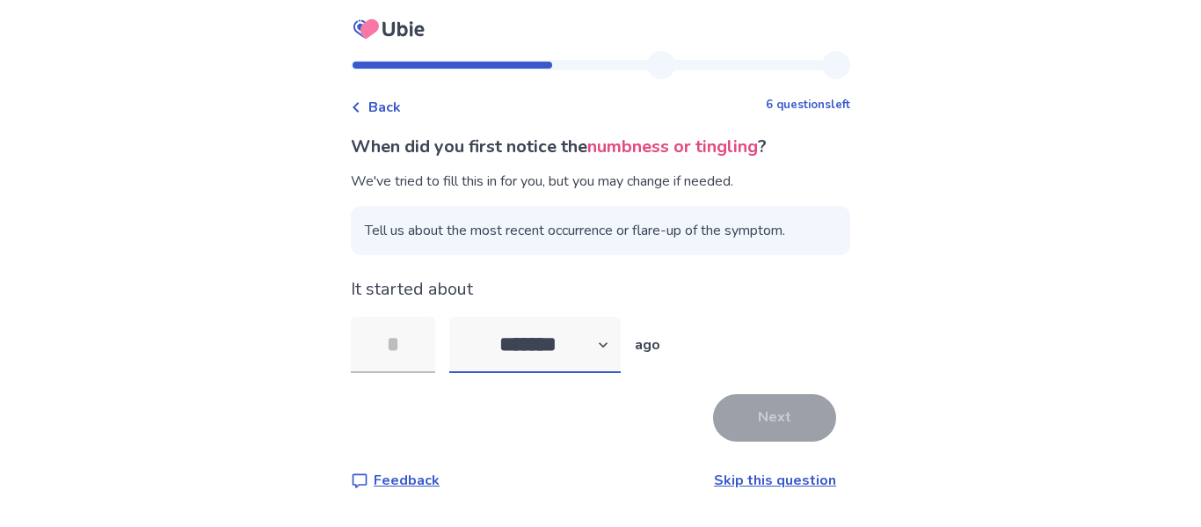
click at [593, 351] on select "******* ****** ******* ******** *******" at bounding box center [534, 345] width 171 height 56
select select "*"
click at [460, 317] on select "******* ****** ******* ******** *******" at bounding box center [534, 345] width 171 height 56
click at [418, 343] on input "tel" at bounding box center [393, 345] width 84 height 56
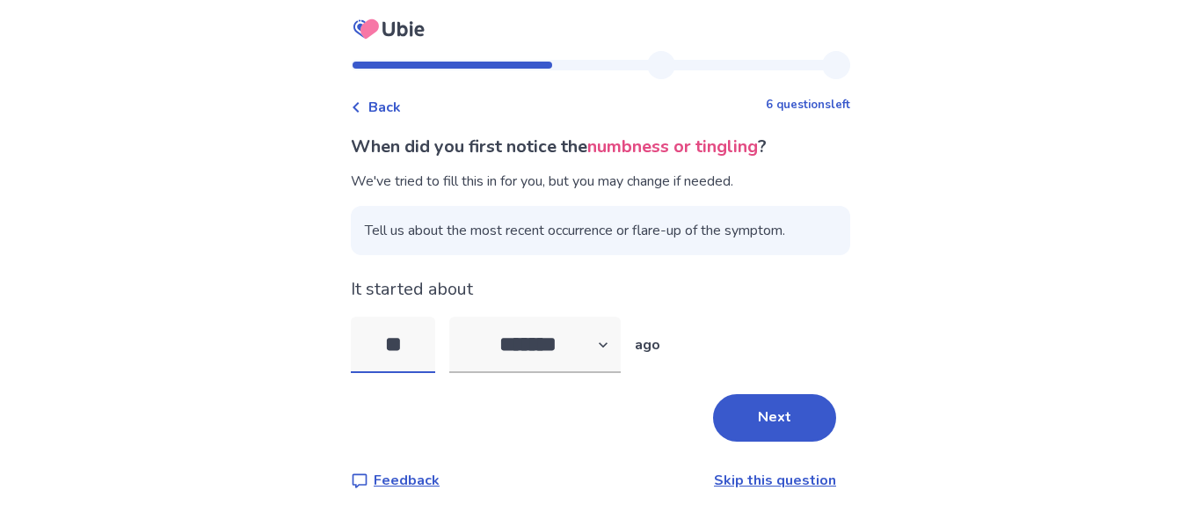
type input "**"
click at [795, 400] on button "Next" at bounding box center [774, 417] width 123 height 47
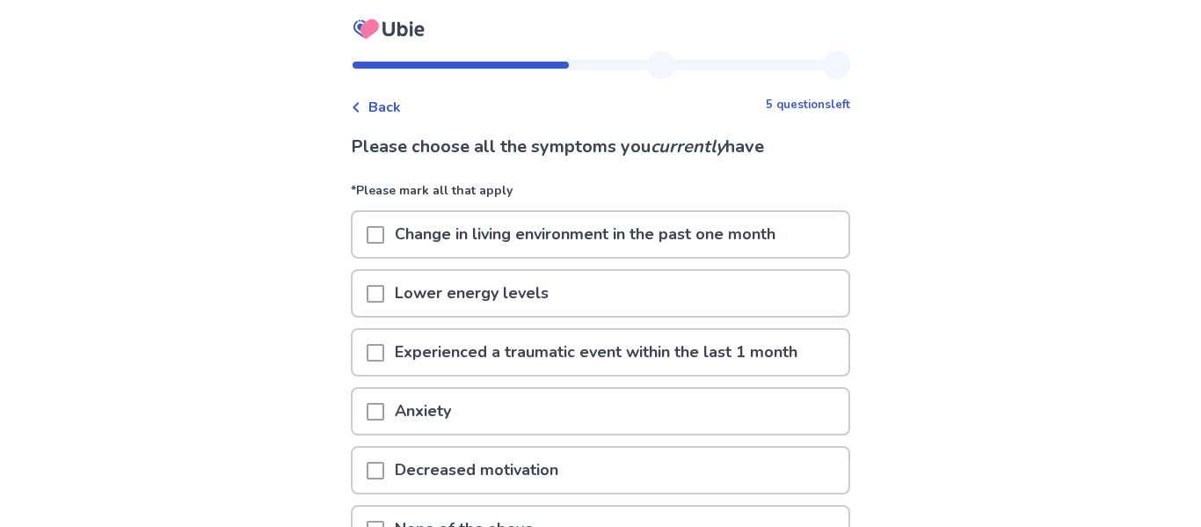
click at [706, 250] on p "Change in living environment in the past one month" at bounding box center [585, 234] width 402 height 45
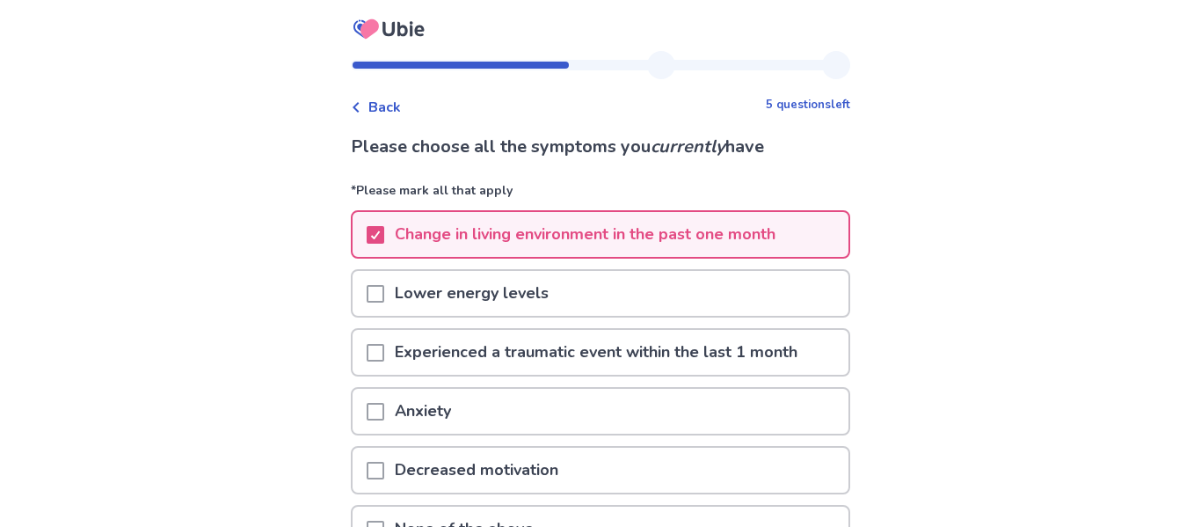
click at [820, 348] on div "Experienced a traumatic event within the last 1 month" at bounding box center [601, 352] width 496 height 45
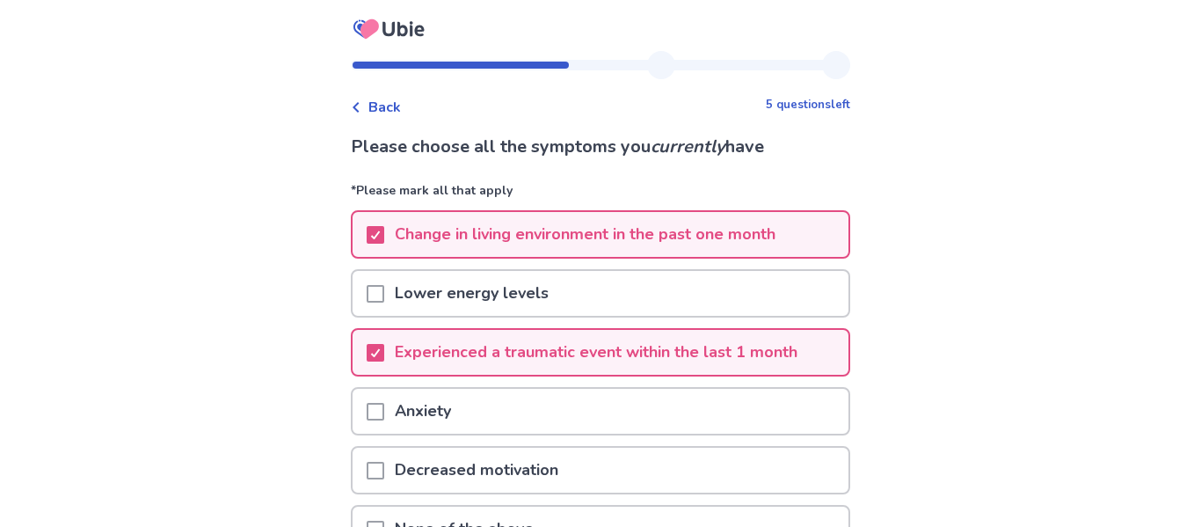
click at [817, 451] on div "Decreased motivation" at bounding box center [601, 470] width 496 height 45
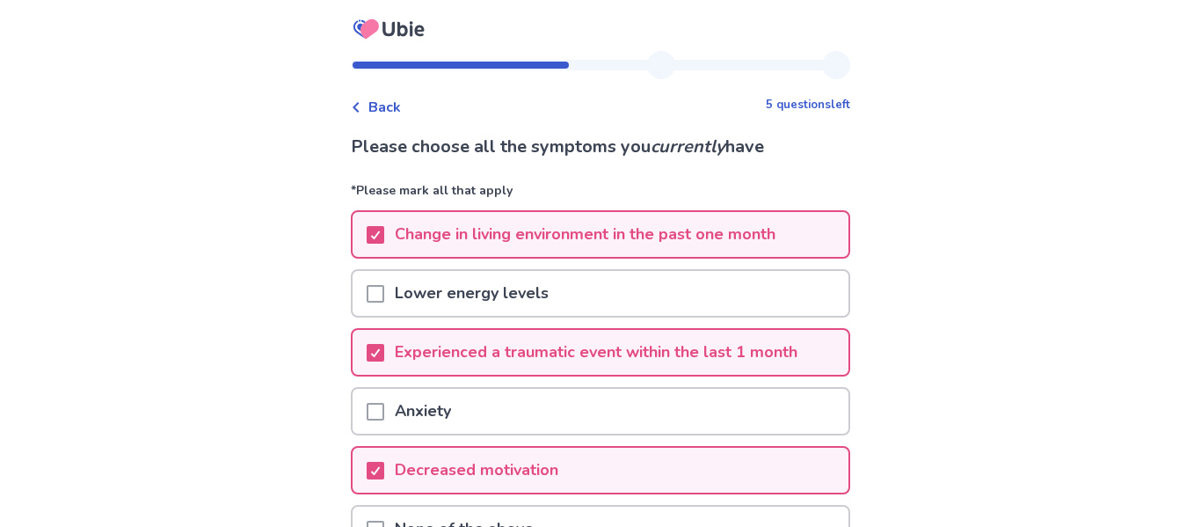
click at [663, 422] on div "Anxiety" at bounding box center [601, 411] width 496 height 45
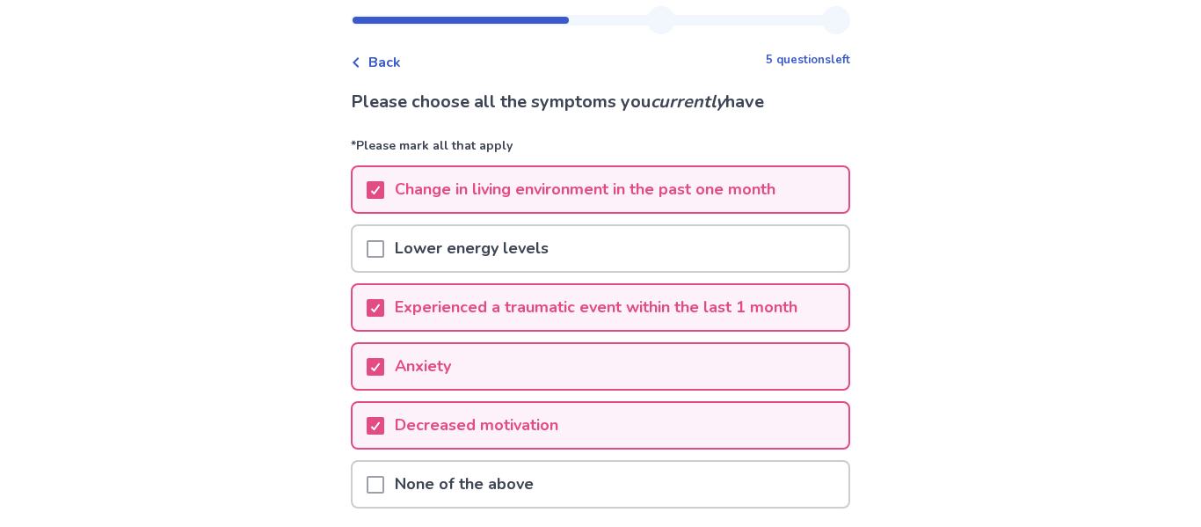
scroll to position [93, 0]
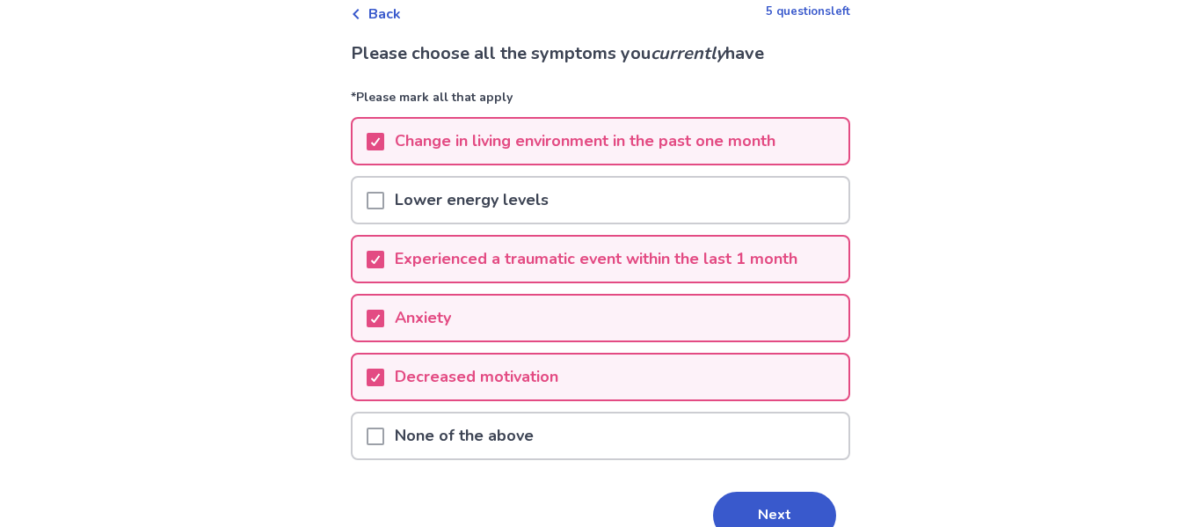
click at [575, 201] on div "Lower energy levels" at bounding box center [601, 200] width 496 height 45
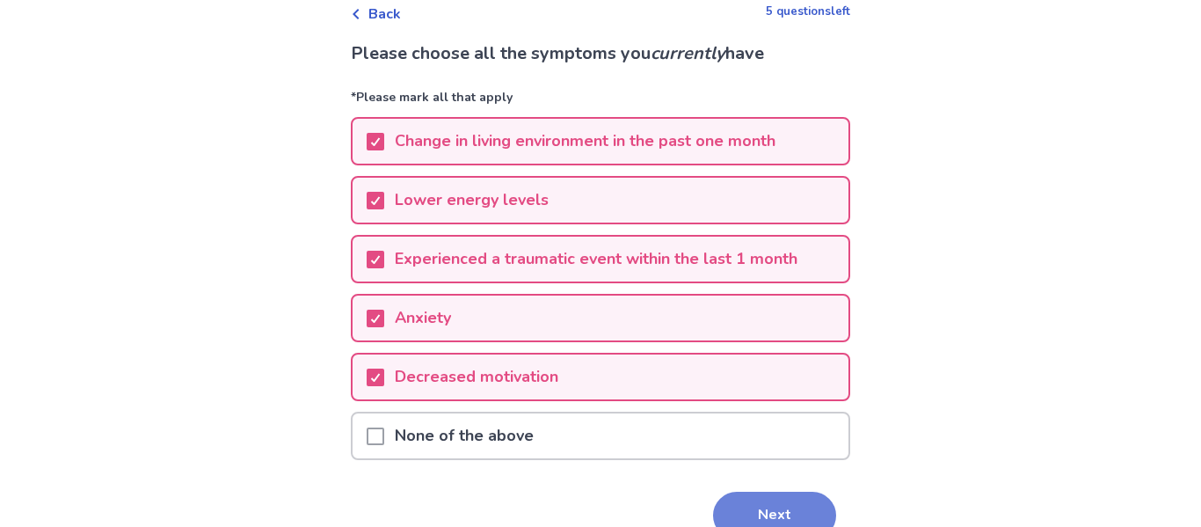
click at [784, 501] on button "Next" at bounding box center [774, 515] width 123 height 47
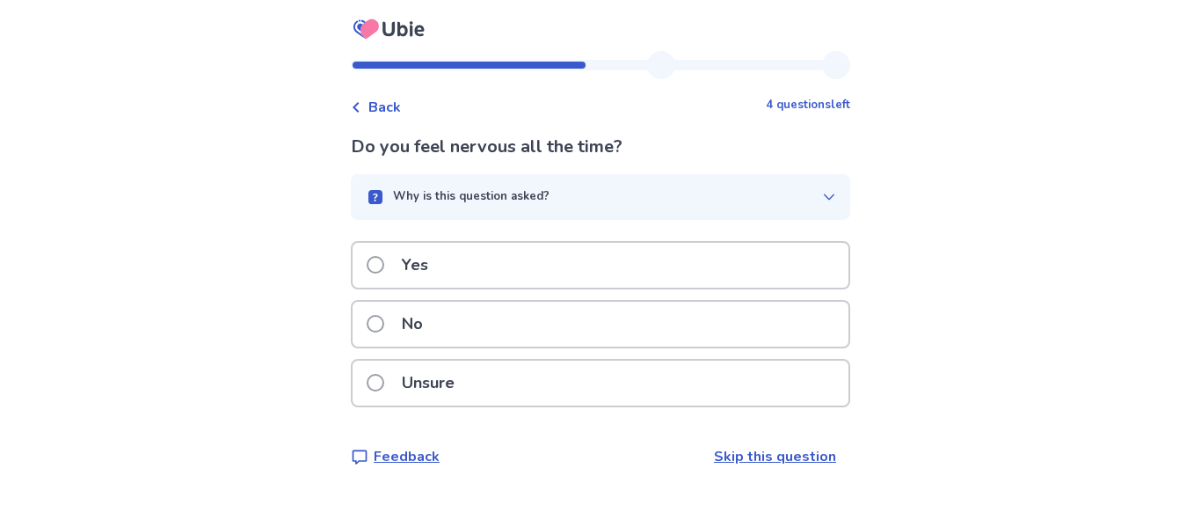
click at [646, 278] on div "Yes" at bounding box center [601, 265] width 496 height 45
click at [394, 106] on span "Back" at bounding box center [384, 107] width 33 height 21
click at [539, 268] on div "Yes" at bounding box center [601, 265] width 496 height 45
click at [384, 262] on span at bounding box center [376, 265] width 18 height 18
click at [402, 265] on p "Yes" at bounding box center [414, 265] width 47 height 45
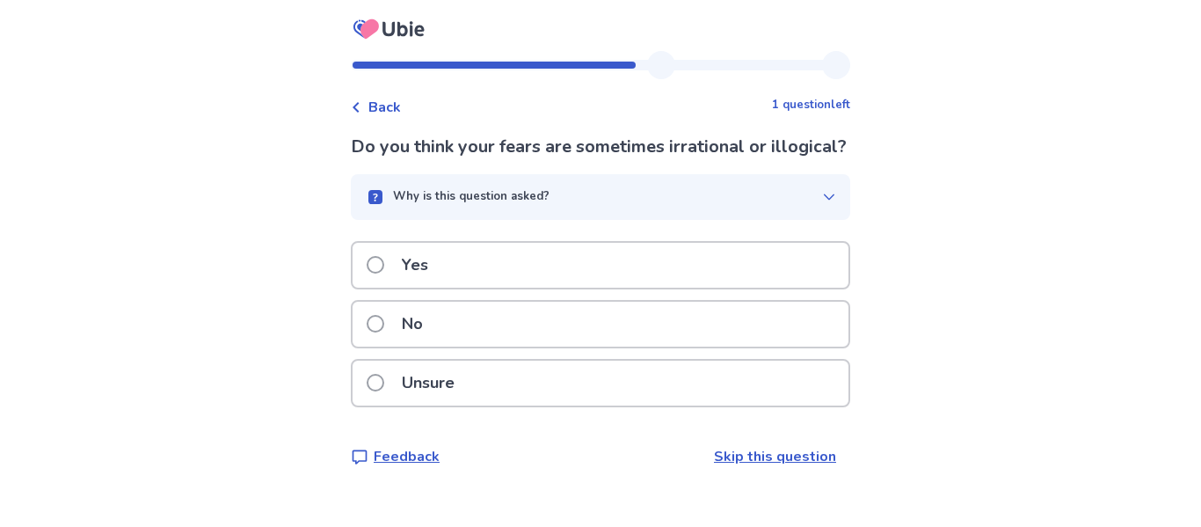
click at [410, 288] on p "Yes" at bounding box center [414, 265] width 47 height 45
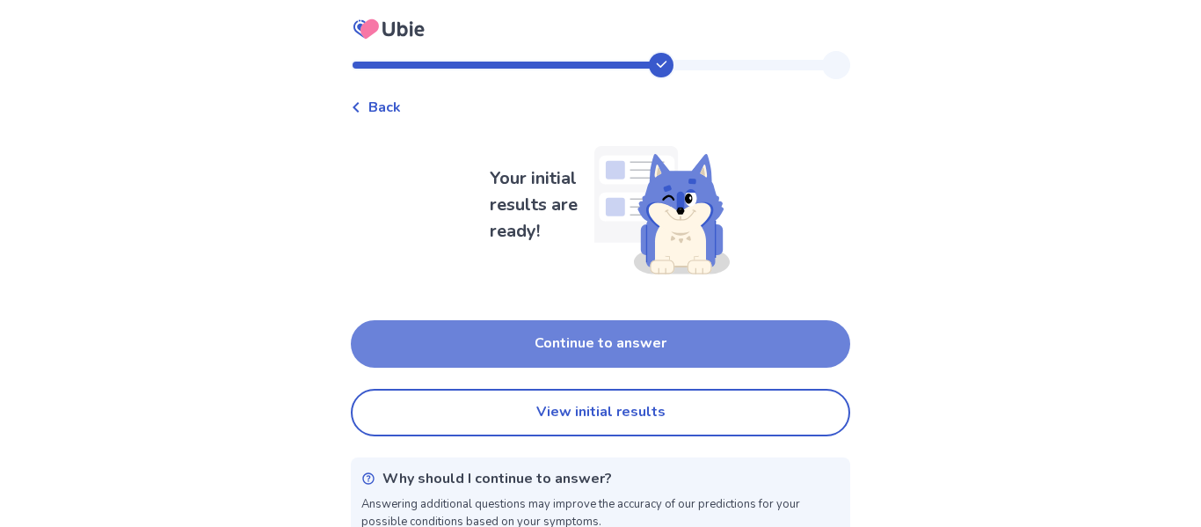
click at [581, 346] on button "Continue to answer" at bounding box center [600, 343] width 499 height 47
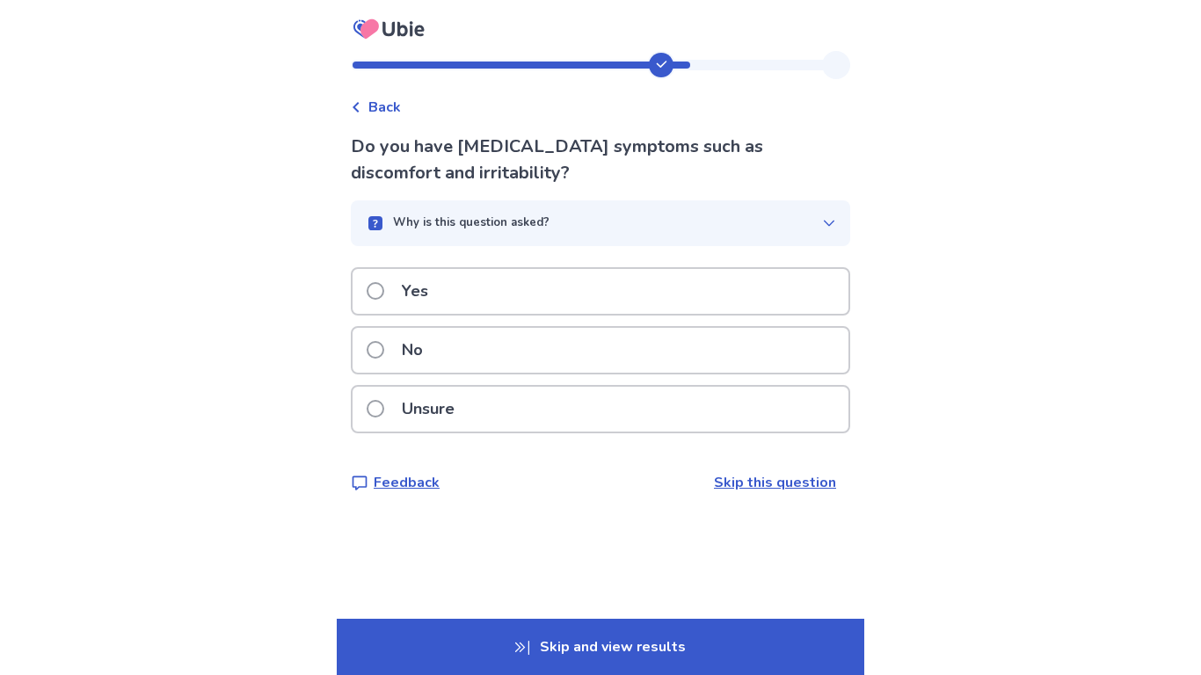
click at [384, 287] on span at bounding box center [376, 291] width 18 height 18
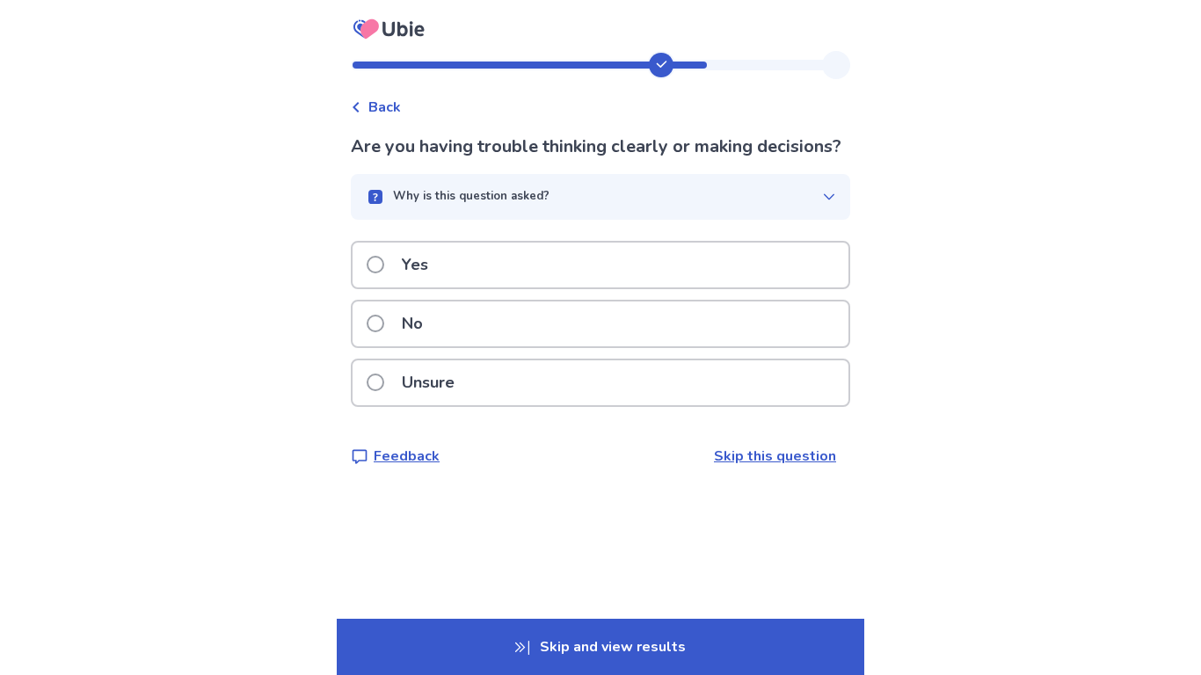
click at [416, 288] on p "Yes" at bounding box center [414, 265] width 47 height 45
click at [426, 276] on p "Yes" at bounding box center [414, 265] width 47 height 45
click at [437, 386] on p "Unsure" at bounding box center [428, 383] width 74 height 45
click at [402, 279] on p "Yes" at bounding box center [414, 265] width 47 height 45
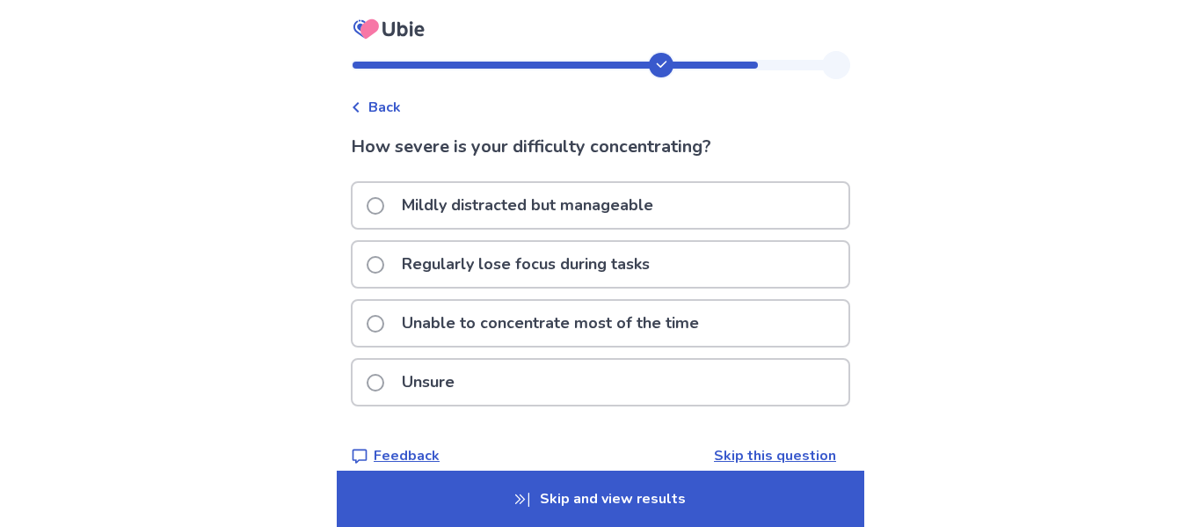
click at [395, 269] on label "Regularly lose focus during tasks" at bounding box center [514, 264] width 294 height 45
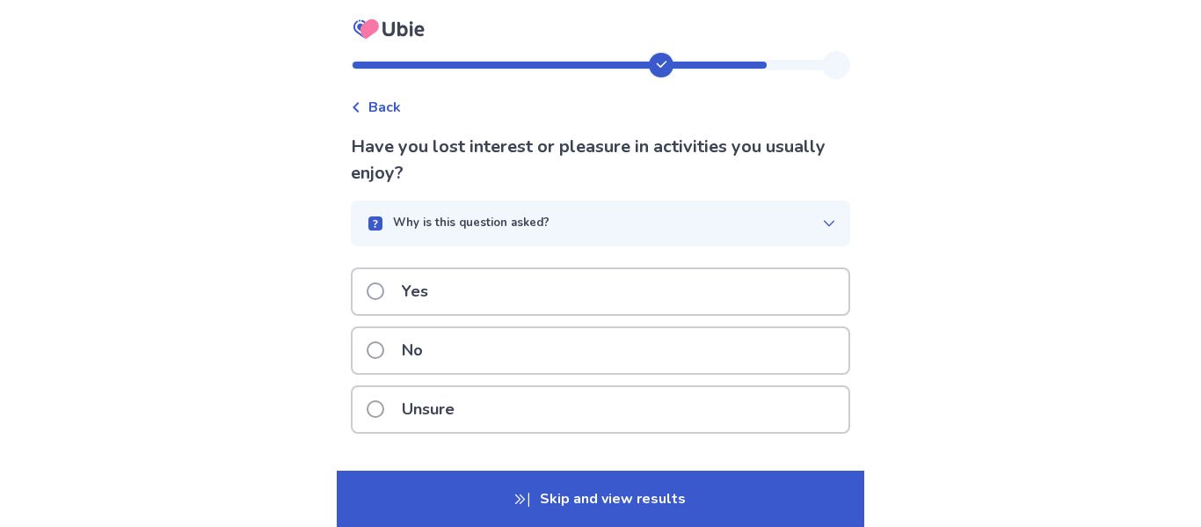
click at [407, 291] on p "Yes" at bounding box center [414, 291] width 47 height 45
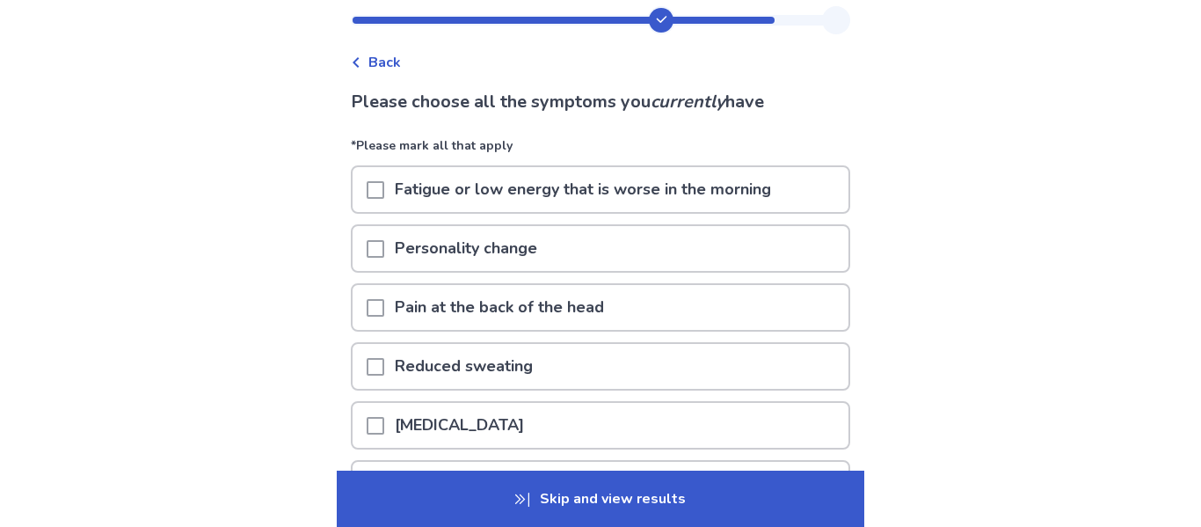
scroll to position [107, 0]
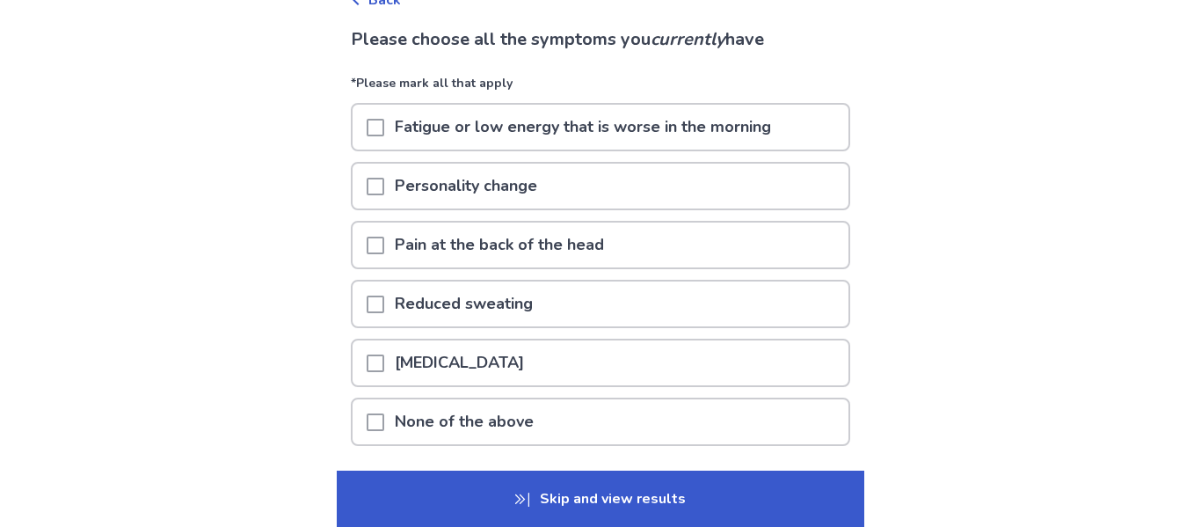
click at [705, 494] on p "Skip and view results" at bounding box center [601, 498] width 528 height 56
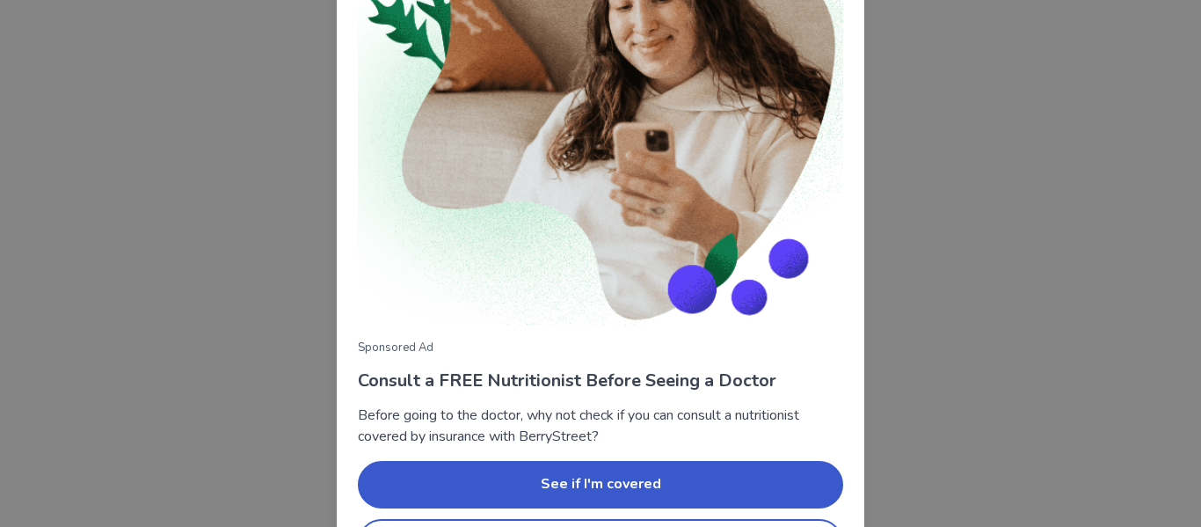
scroll to position [242, 0]
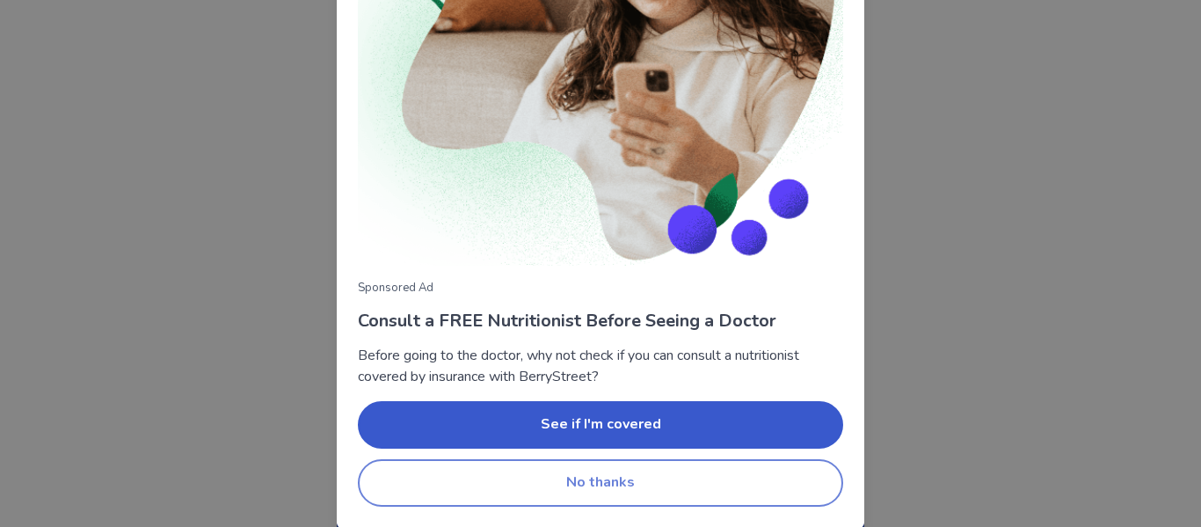
click at [455, 470] on button "No thanks" at bounding box center [600, 482] width 485 height 47
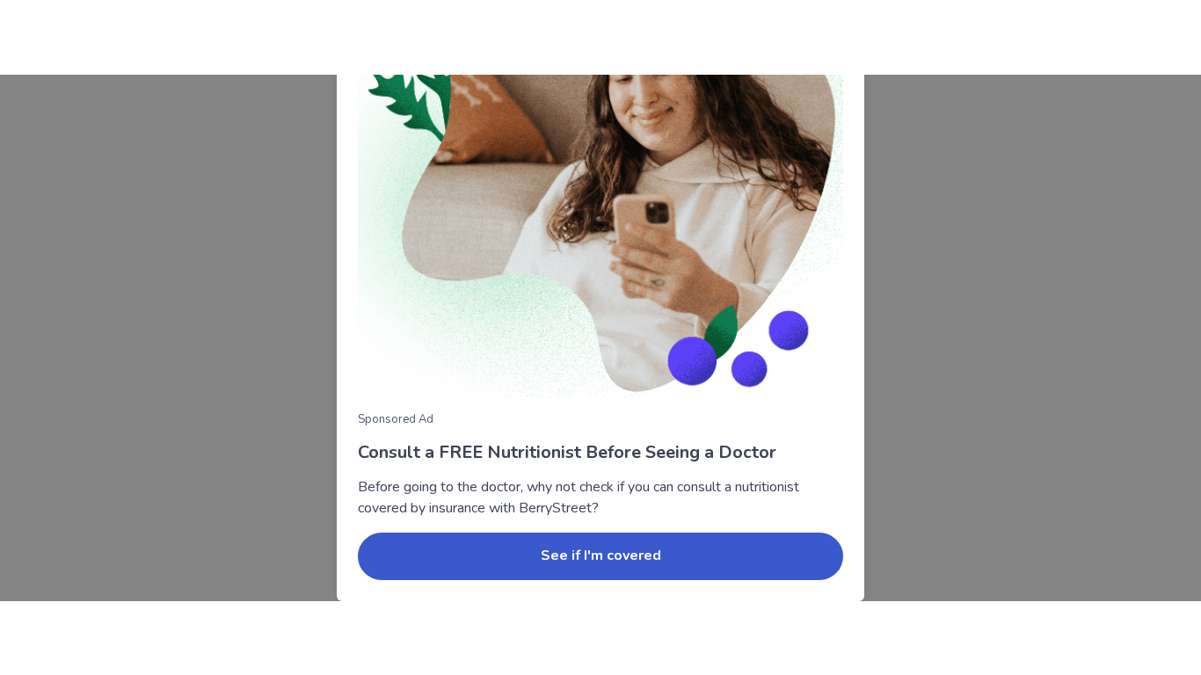
scroll to position [237, 0]
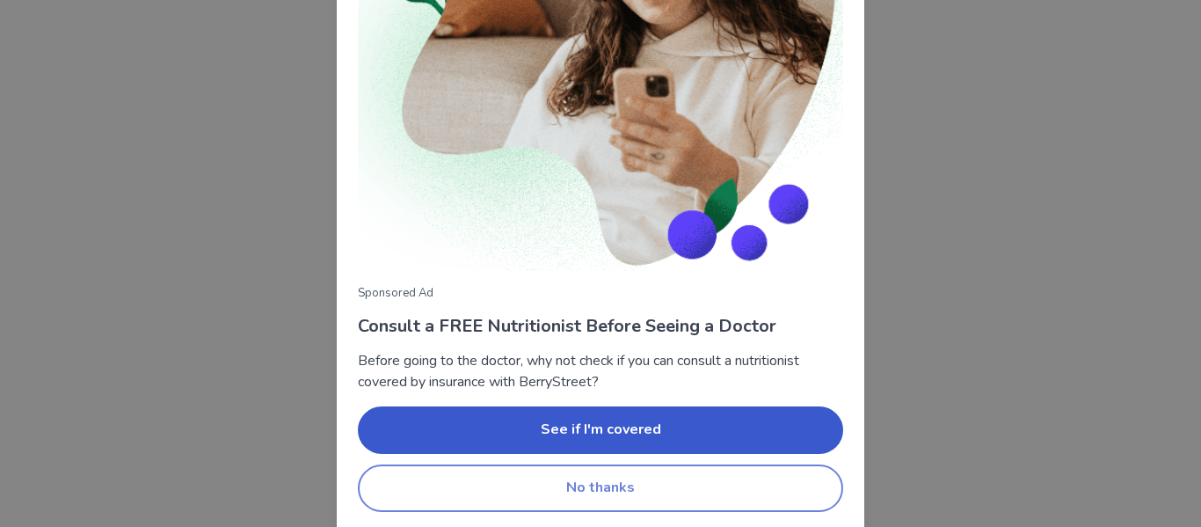
click at [701, 494] on button "No thanks" at bounding box center [600, 487] width 485 height 47
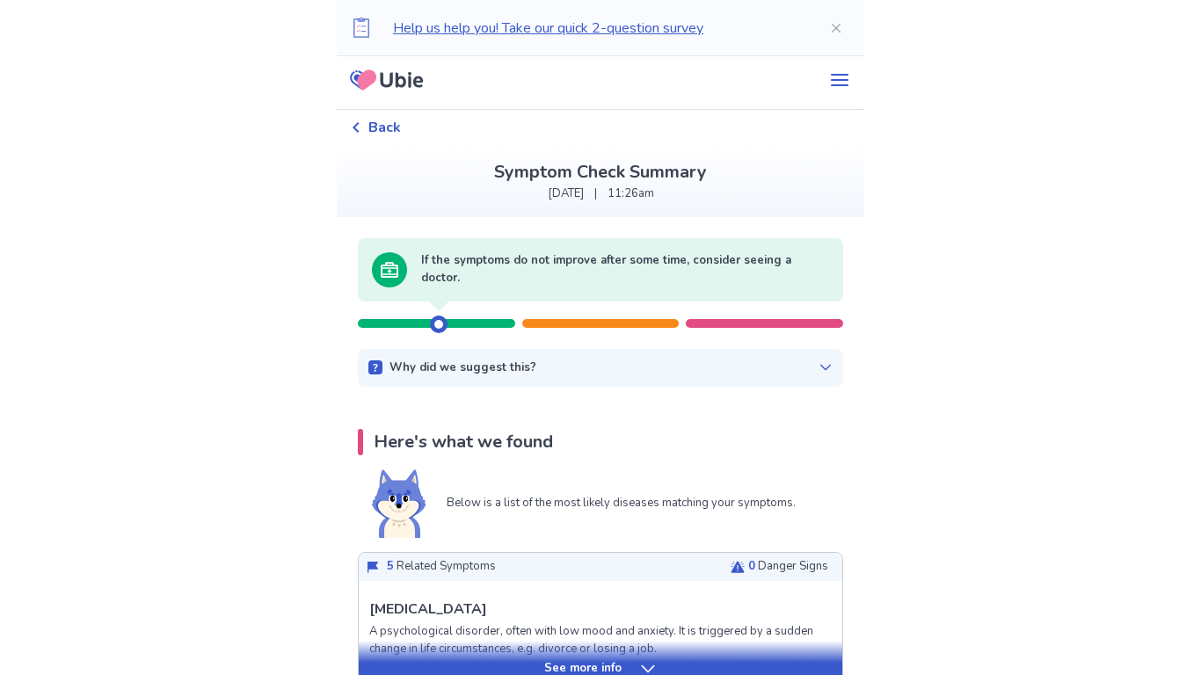
scroll to position [0, 0]
